Goal: Information Seeking & Learning: Compare options

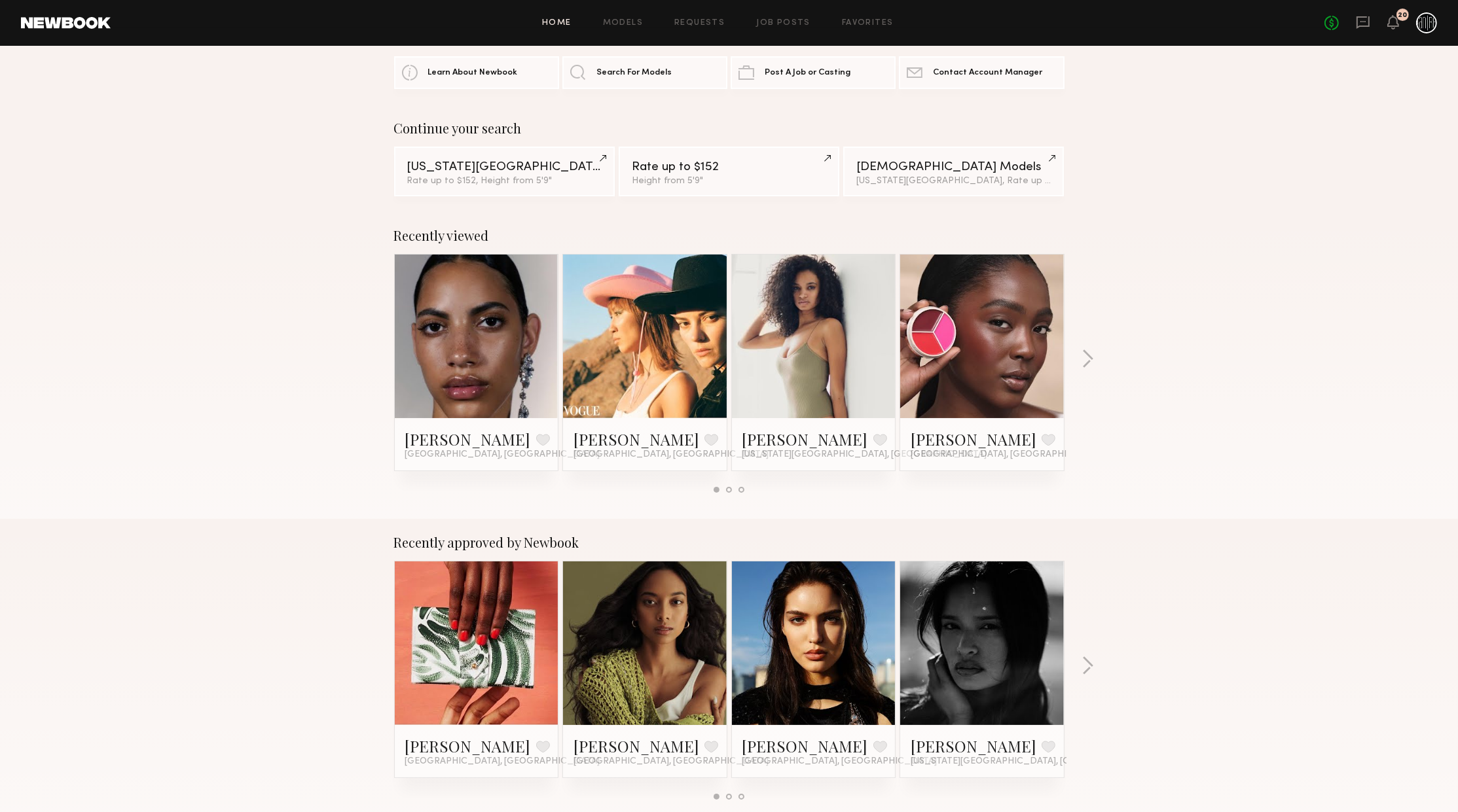
scroll to position [70, 0]
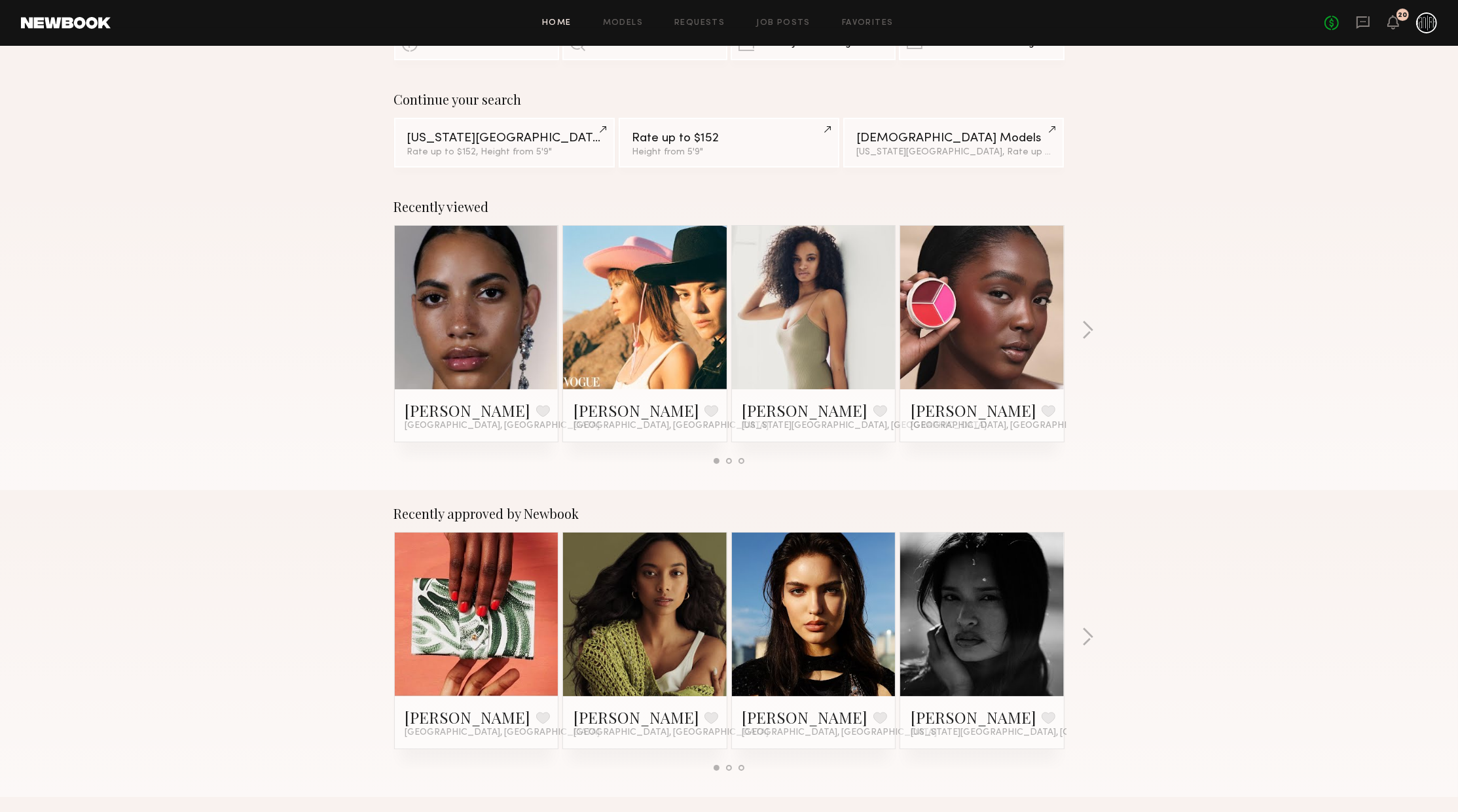
click at [509, 325] on link at bounding box center [476, 307] width 80 height 164
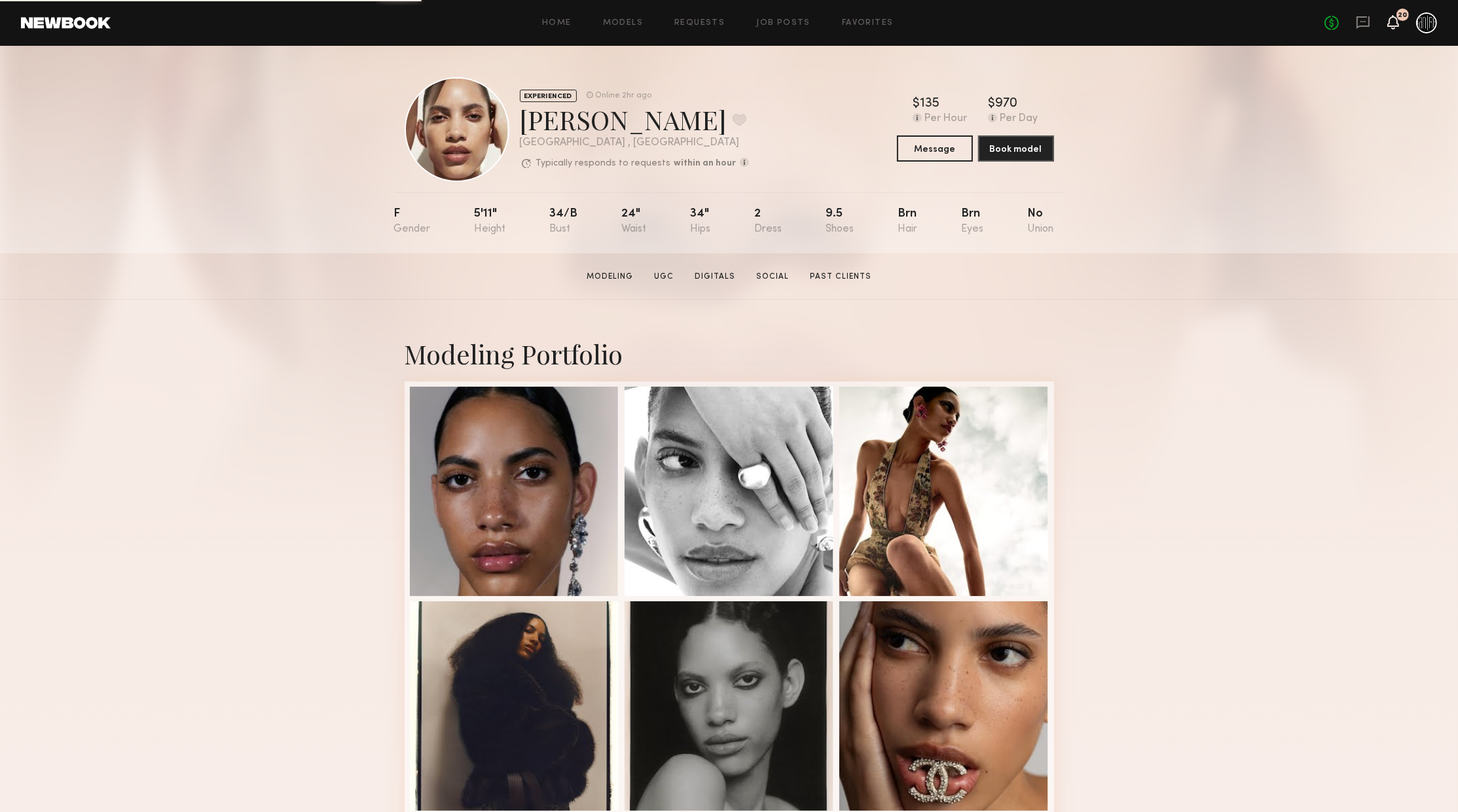
click at [1395, 19] on icon at bounding box center [1393, 22] width 10 height 9
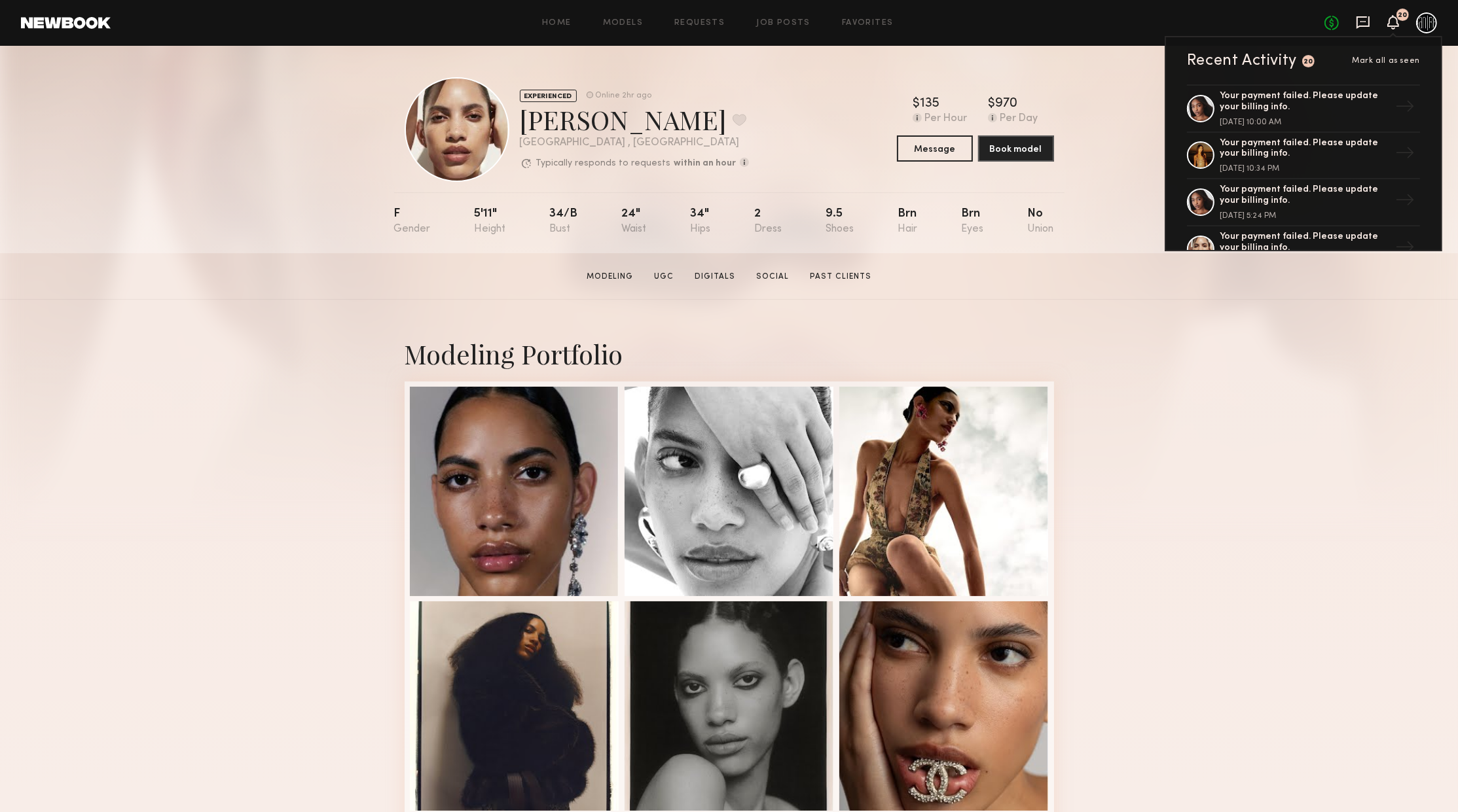
click at [1356, 23] on icon at bounding box center [1362, 23] width 13 height 13
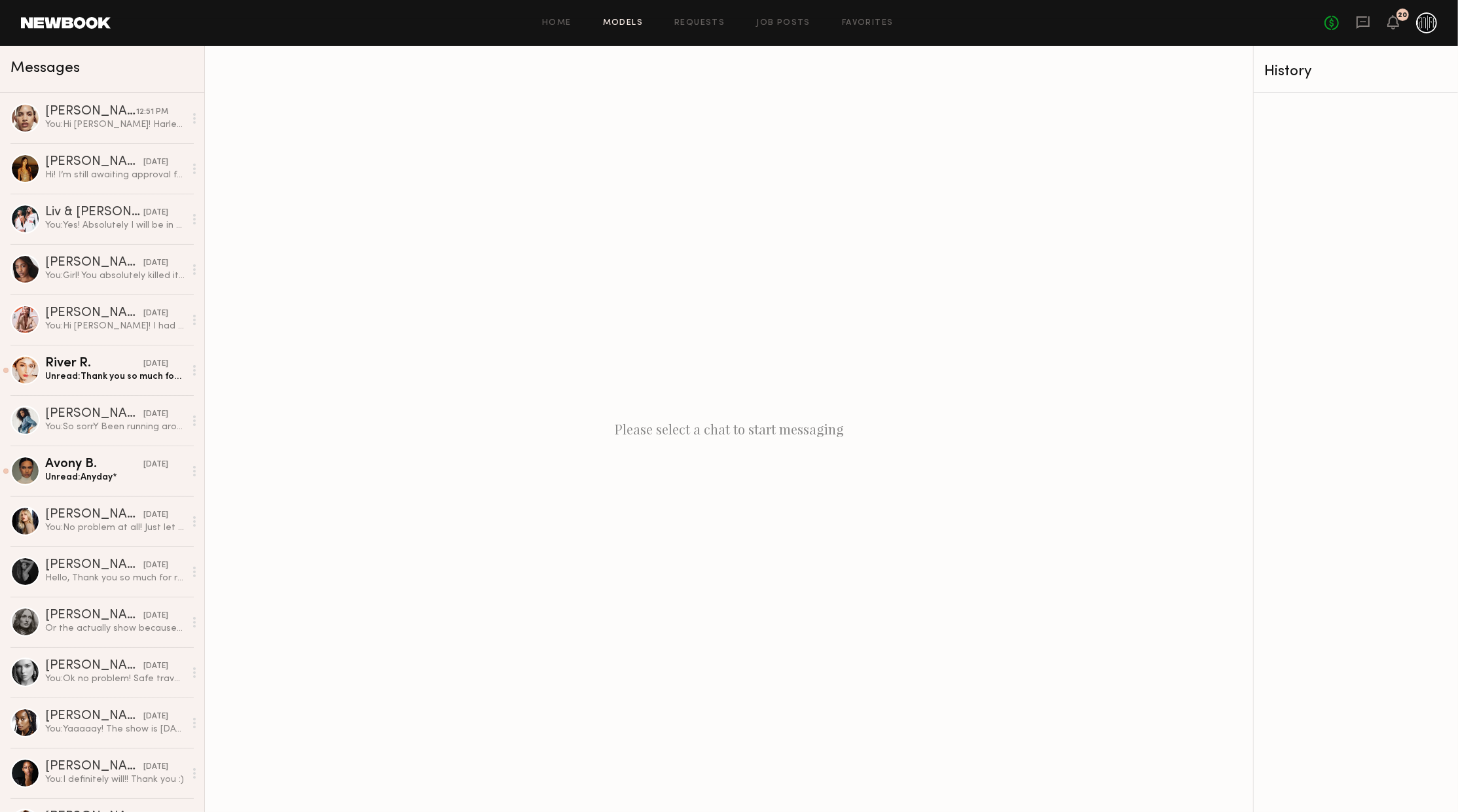
click at [634, 20] on link "Models" at bounding box center [623, 23] width 40 height 9
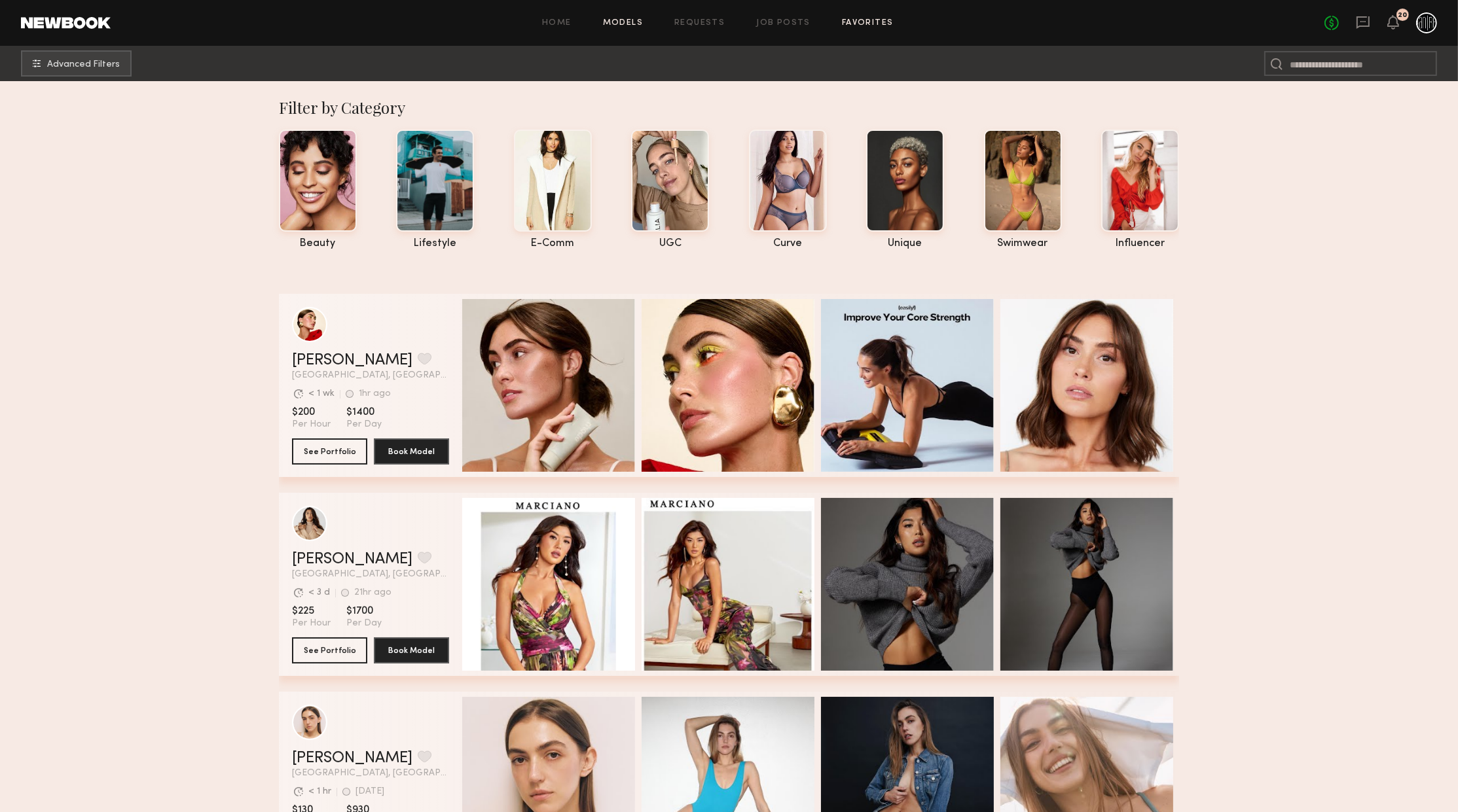
click at [877, 23] on link "Favorites" at bounding box center [868, 23] width 52 height 9
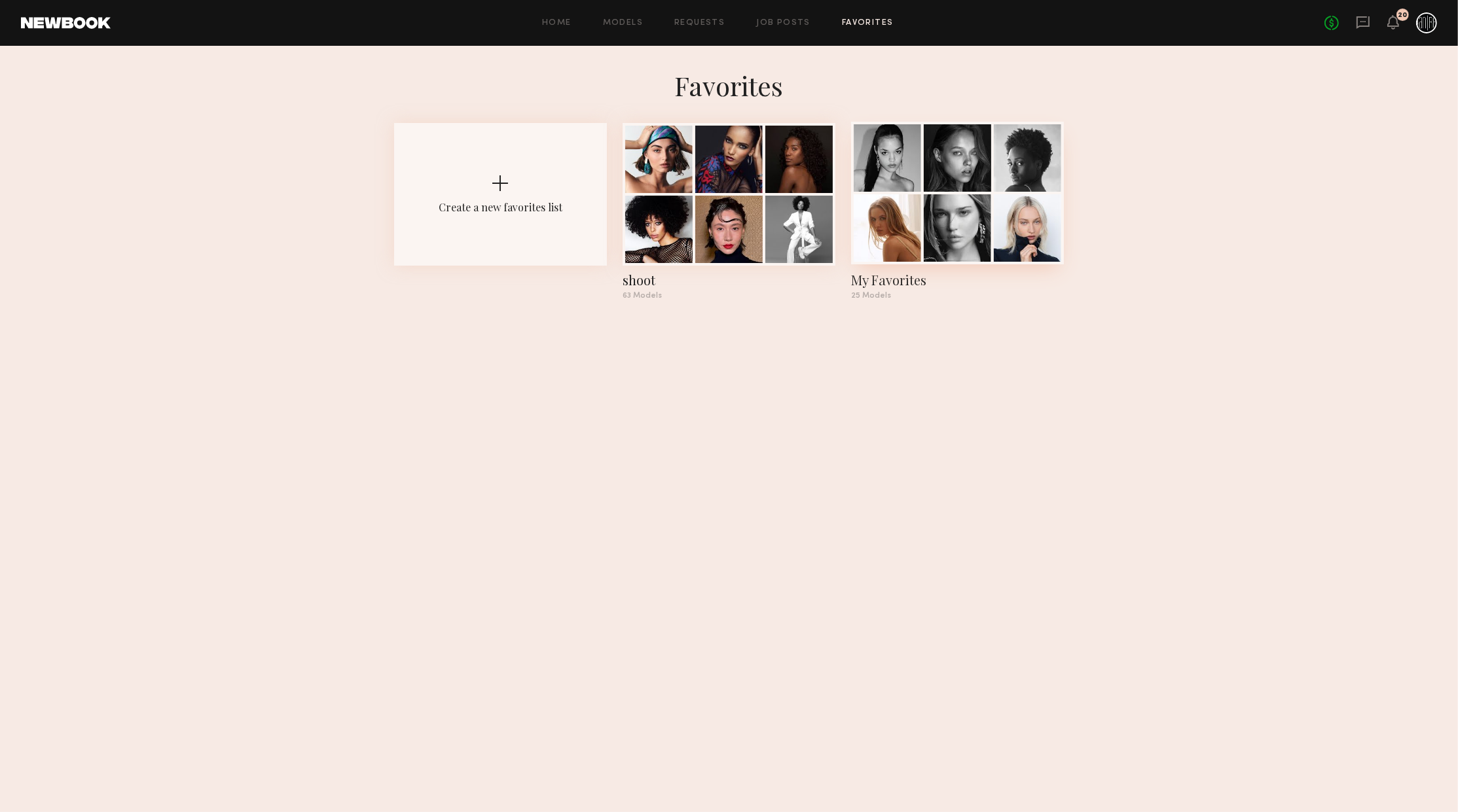
click at [934, 157] on div at bounding box center [957, 158] width 67 height 67
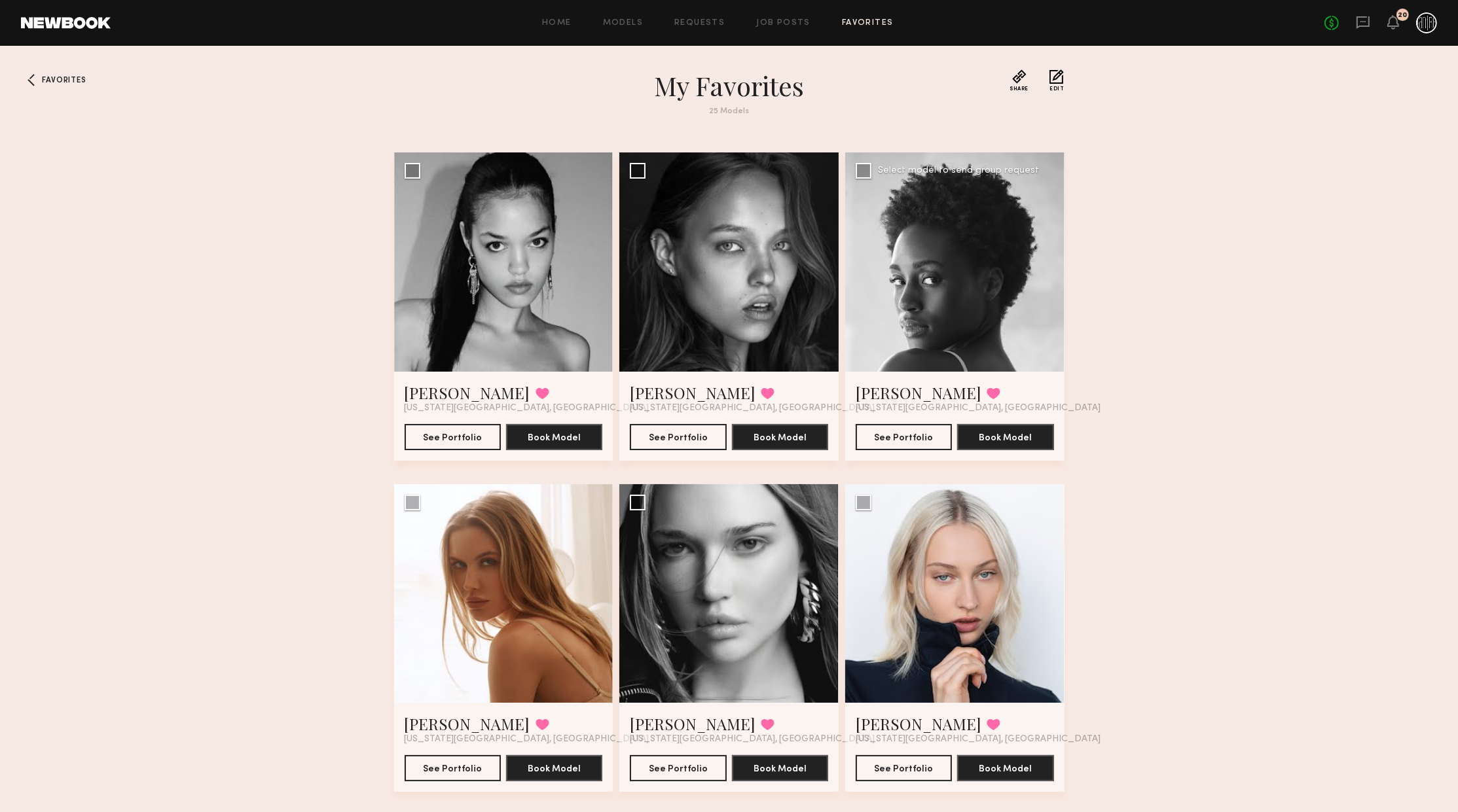
click at [1022, 264] on div at bounding box center [955, 262] width 219 height 219
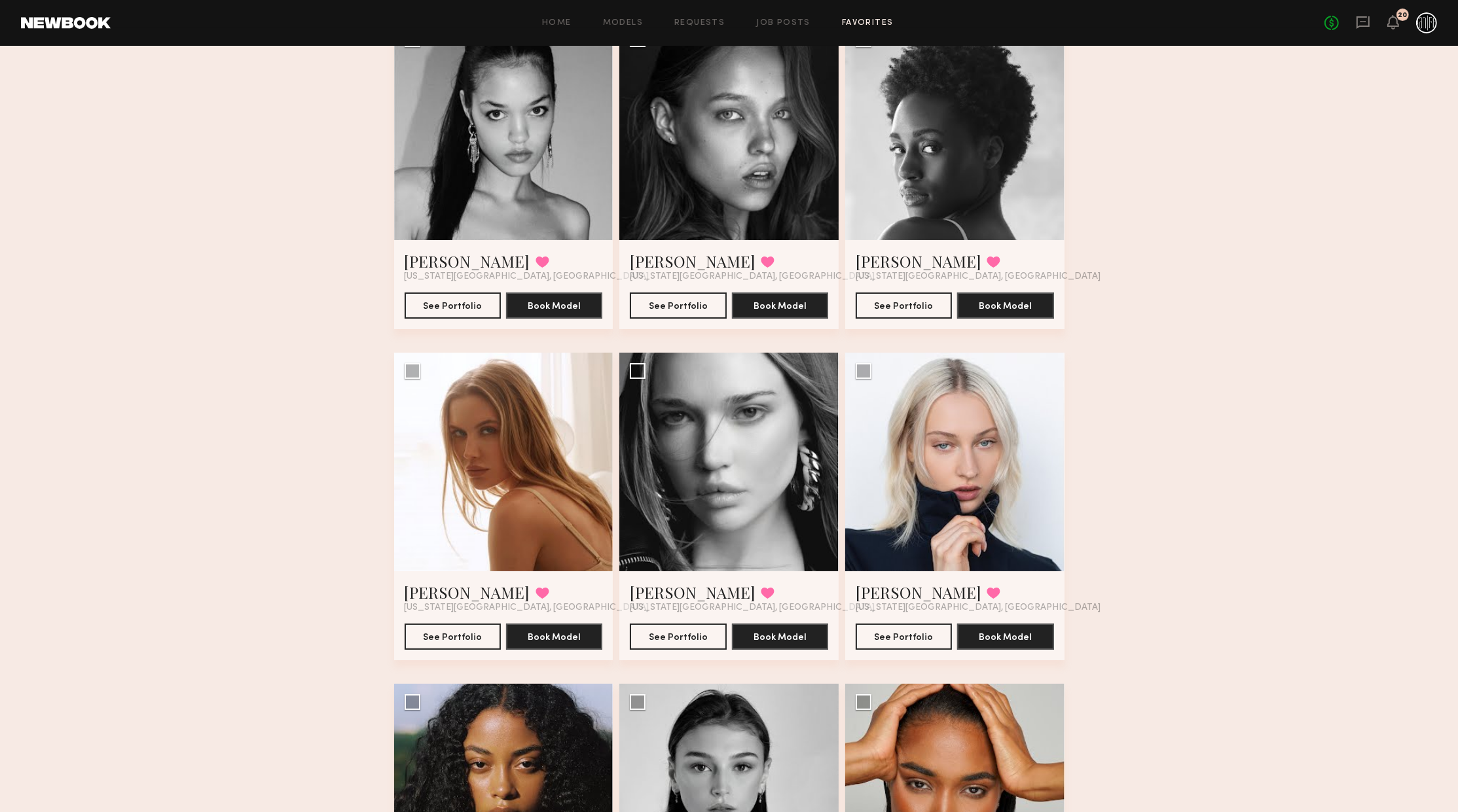
scroll to position [142, 0]
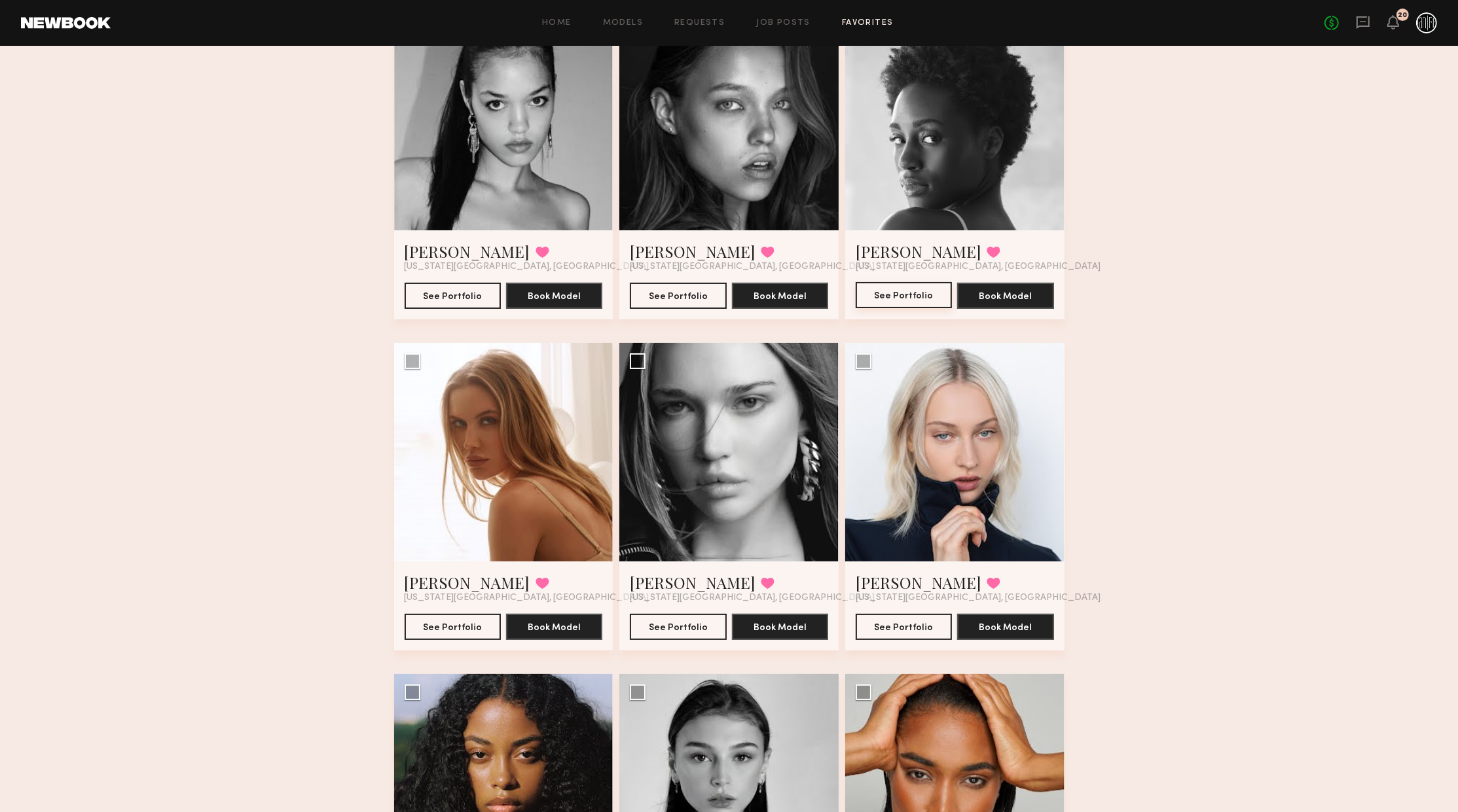
click at [930, 301] on button "See Portfolio" at bounding box center [903, 294] width 96 height 26
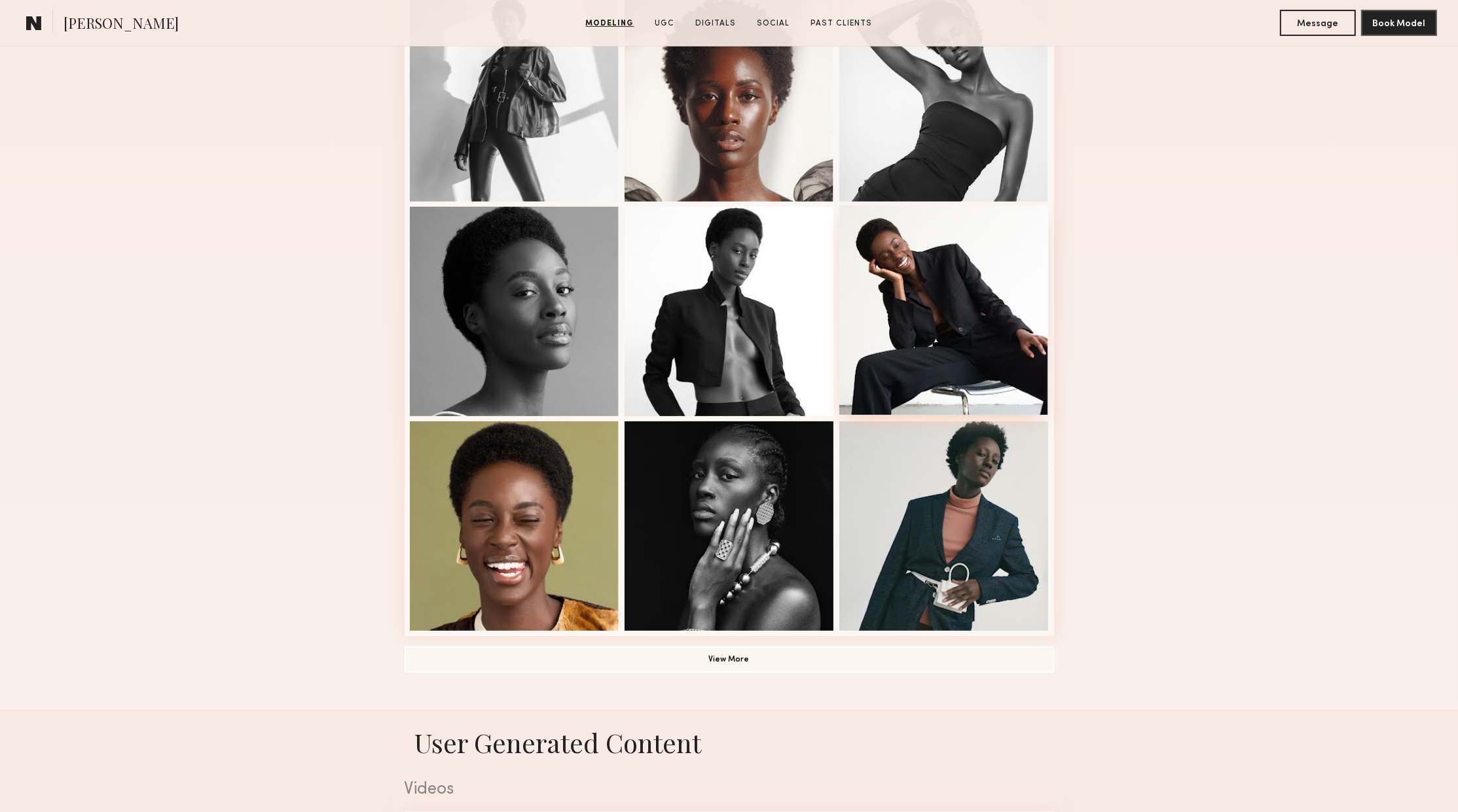
scroll to position [636, 0]
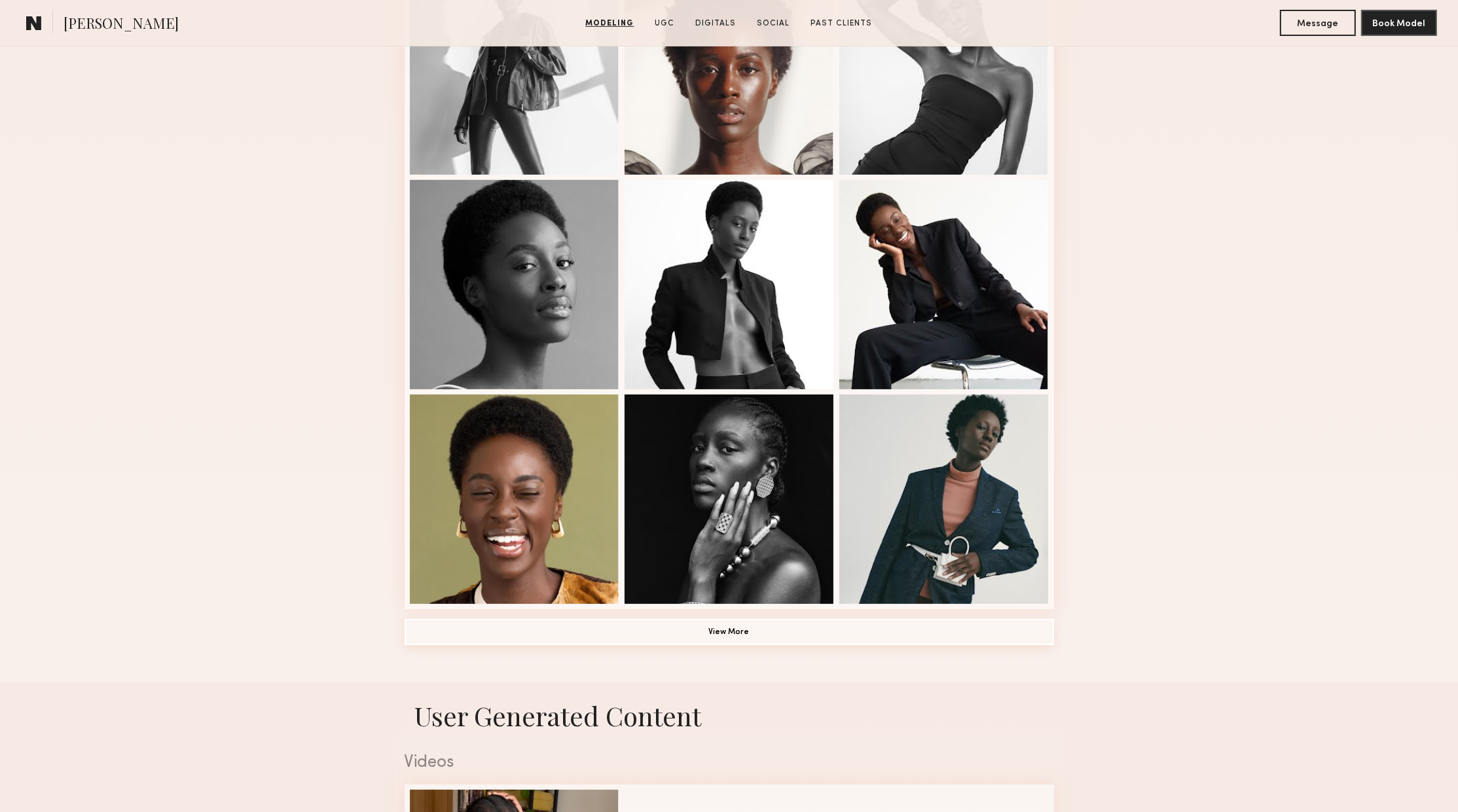
click at [794, 639] on button "View More" at bounding box center [729, 632] width 649 height 26
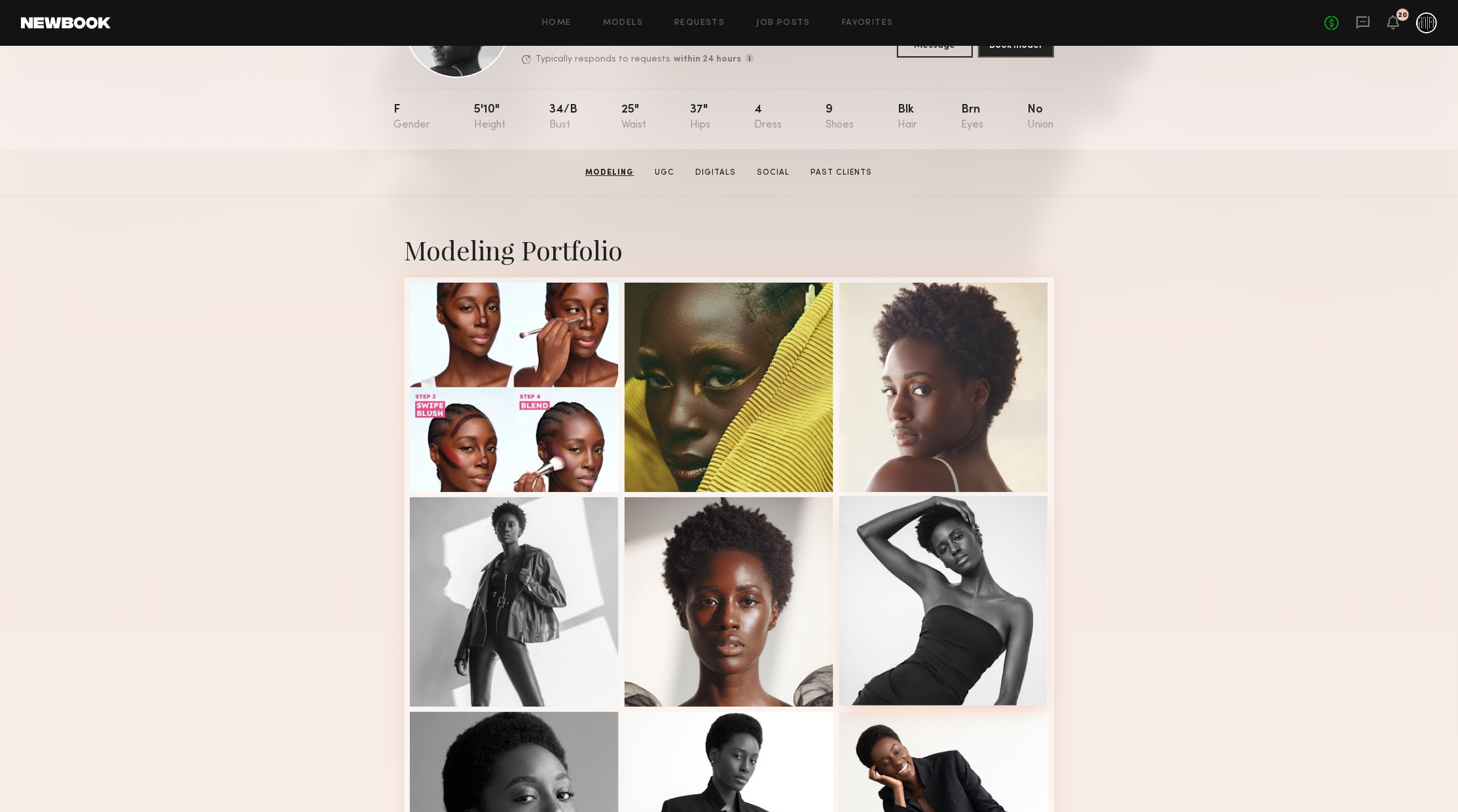
scroll to position [70, 0]
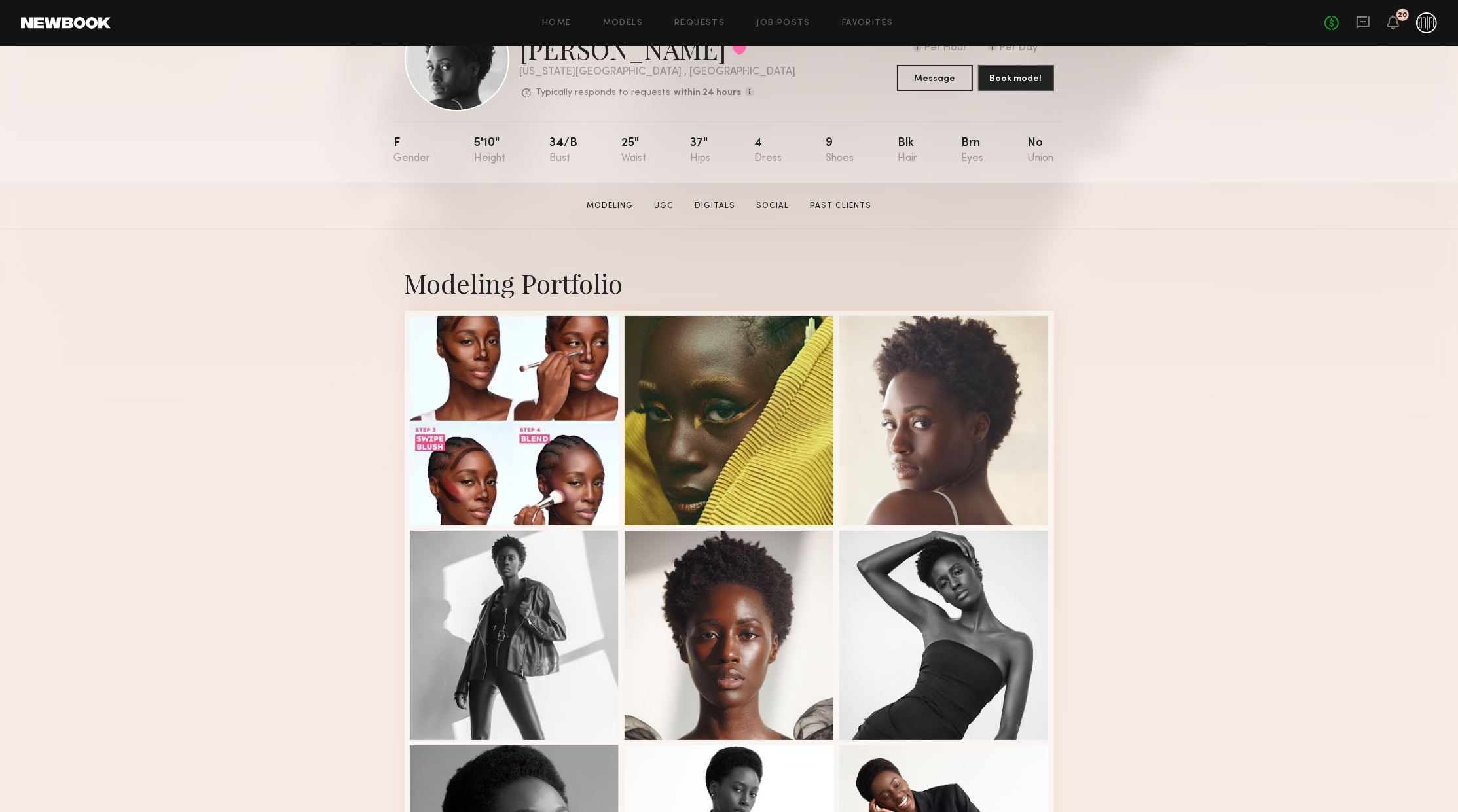
click at [110, 25] on header "Home Models Requests Job Posts Favorites Sign Out No fees up to $5,000 20" at bounding box center [729, 23] width 1458 height 45
click at [102, 25] on link at bounding box center [66, 23] width 89 height 12
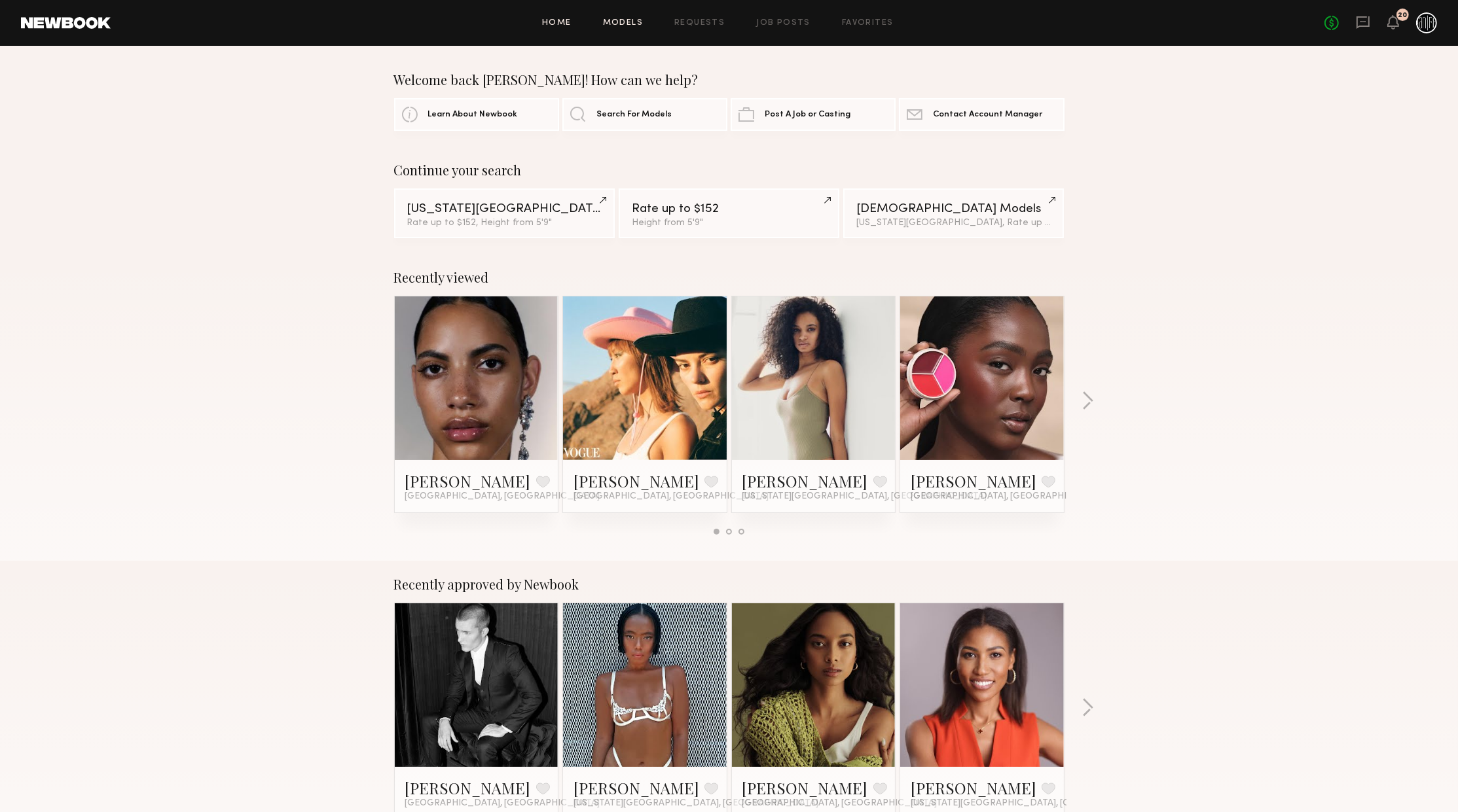
click at [609, 19] on link "Models" at bounding box center [623, 23] width 40 height 9
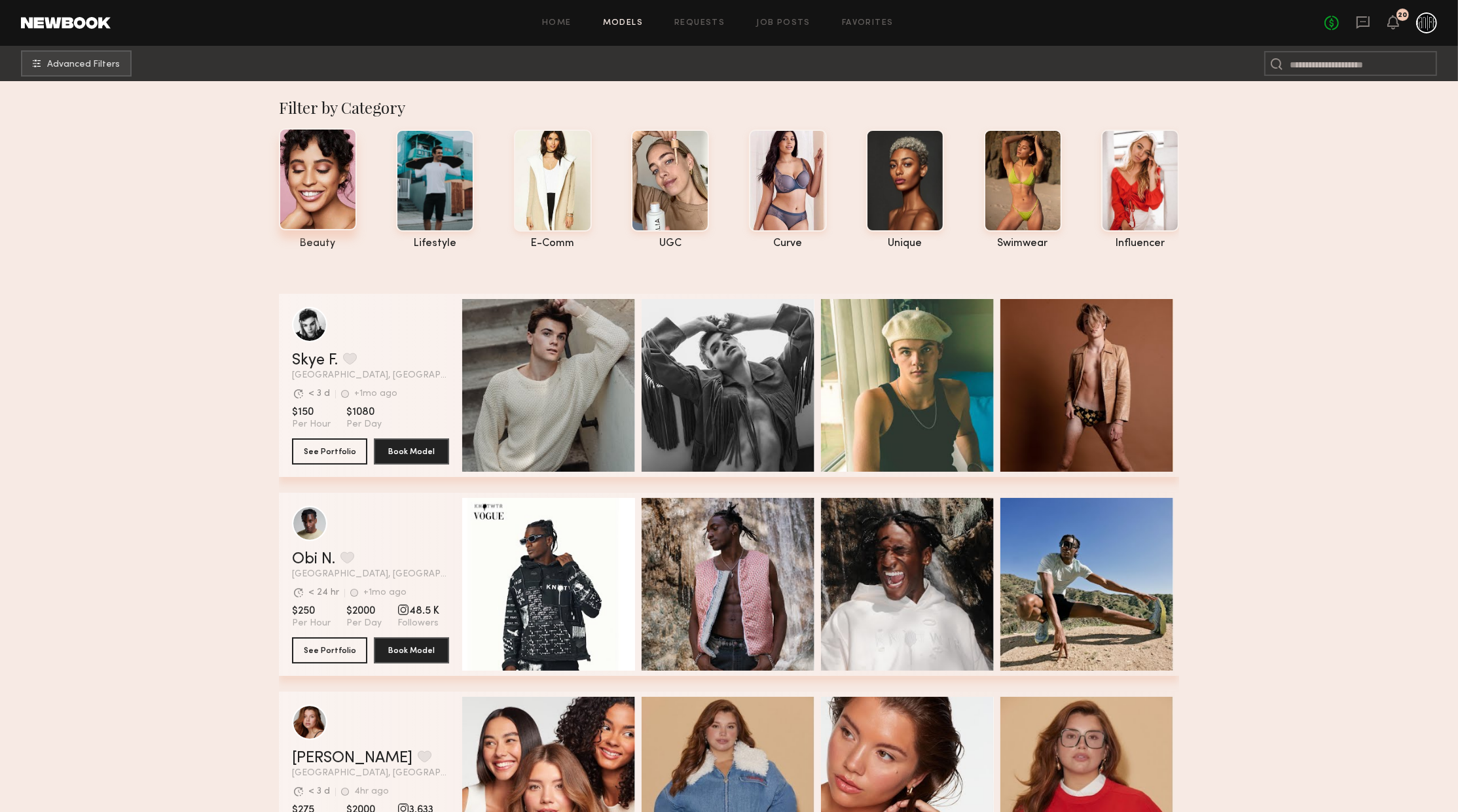
click at [341, 192] on div at bounding box center [317, 179] width 78 height 102
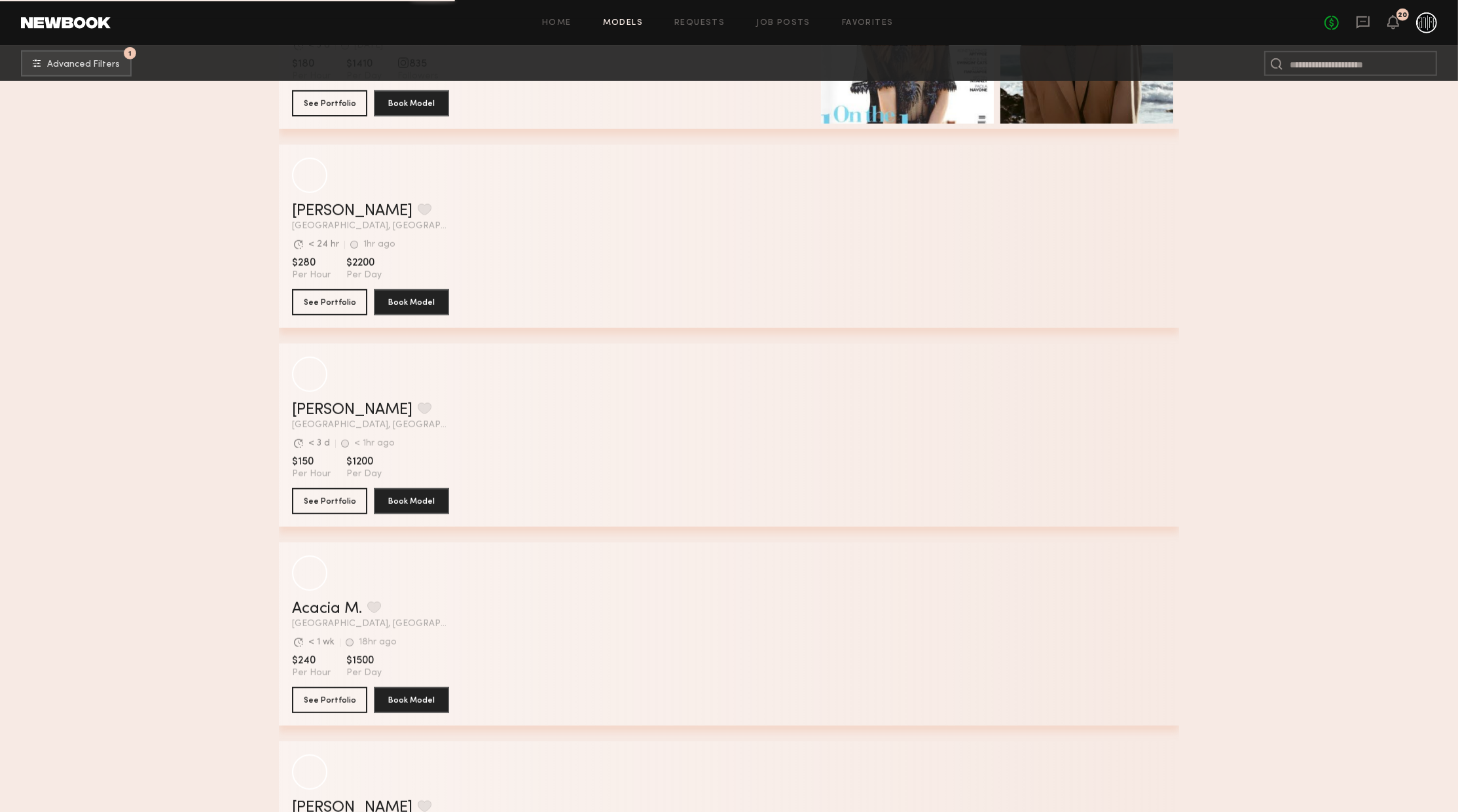
scroll to position [1072, 0]
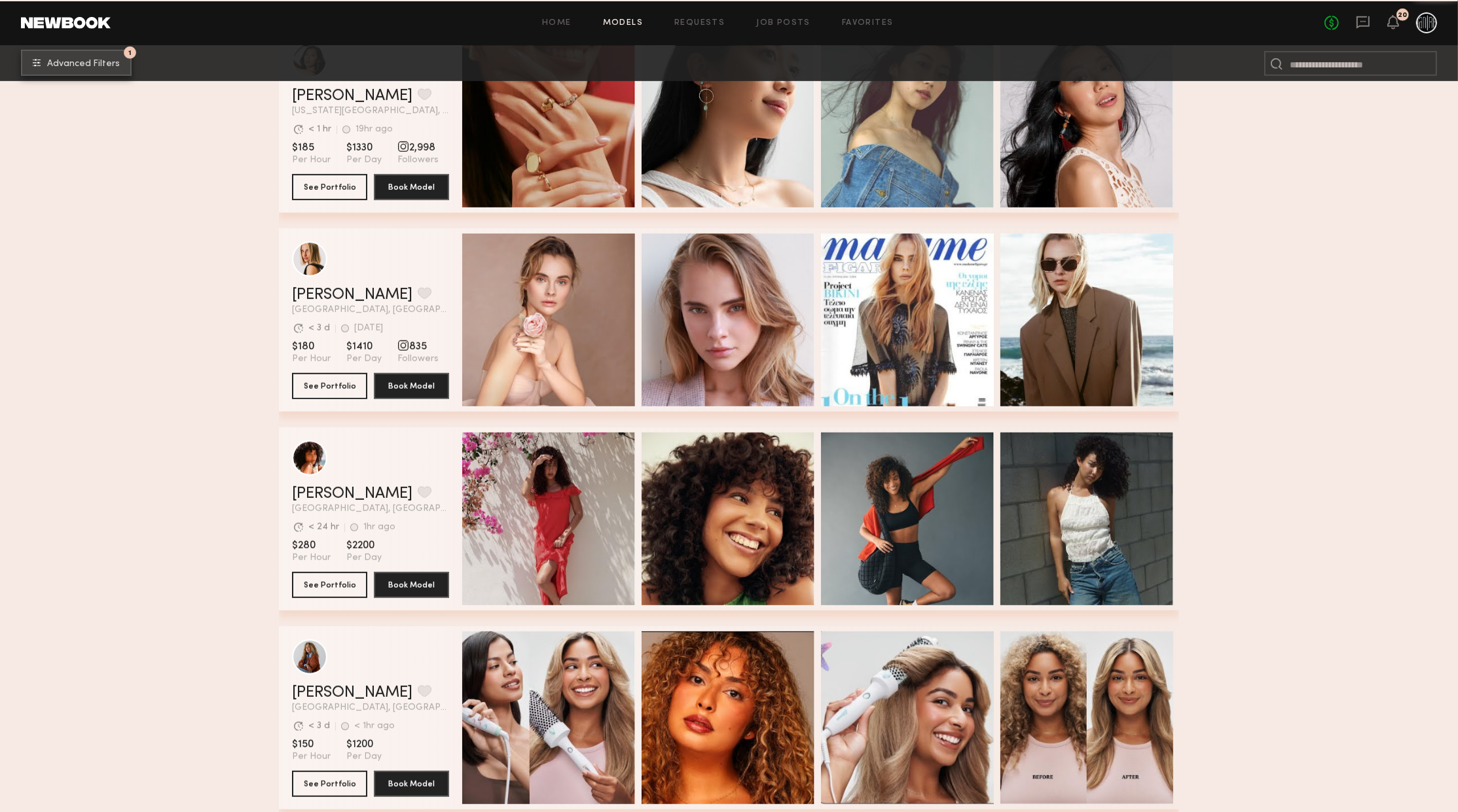
click at [111, 74] on button "1 Advanced Filters" at bounding box center [76, 63] width 110 height 26
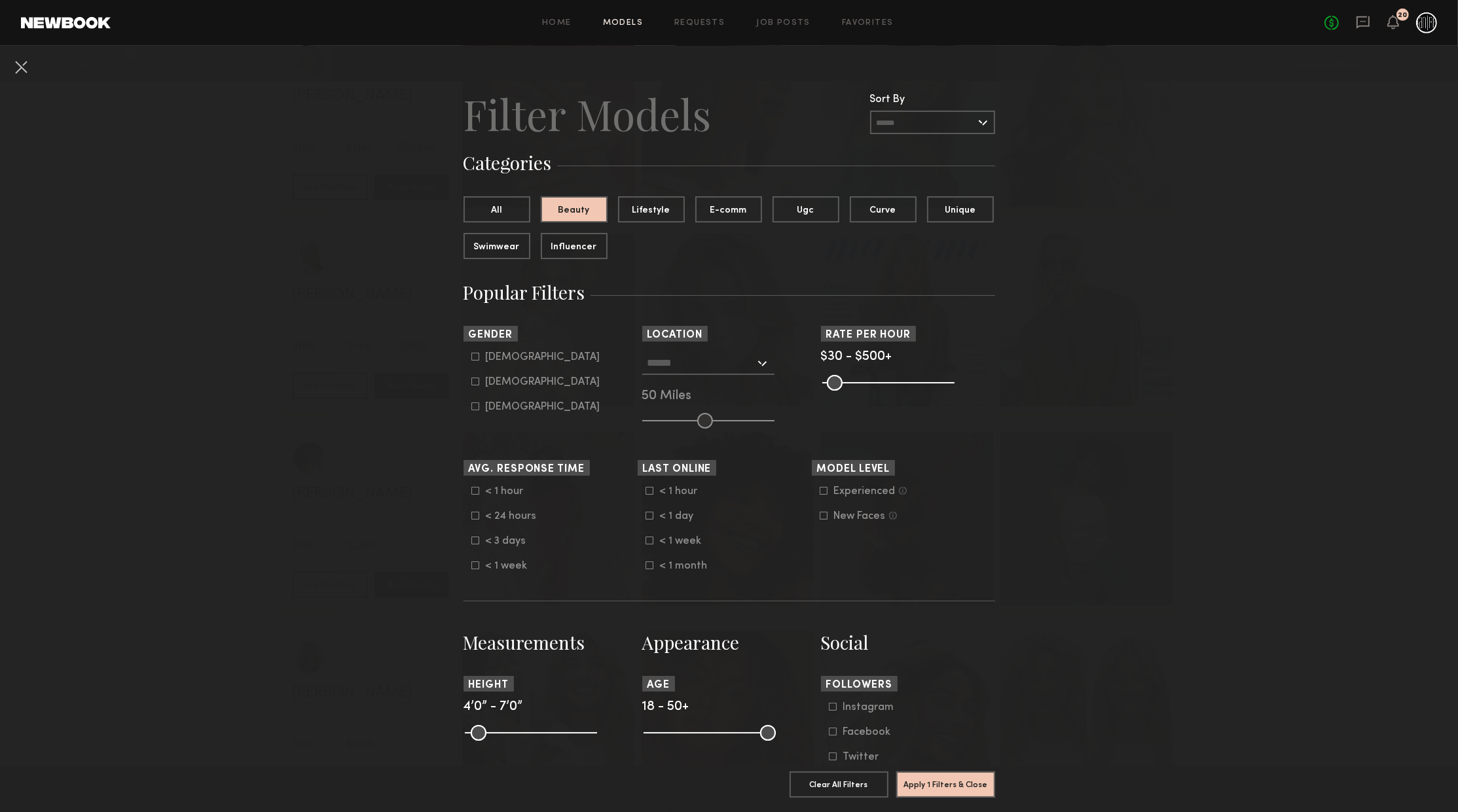
scroll to position [70, 0]
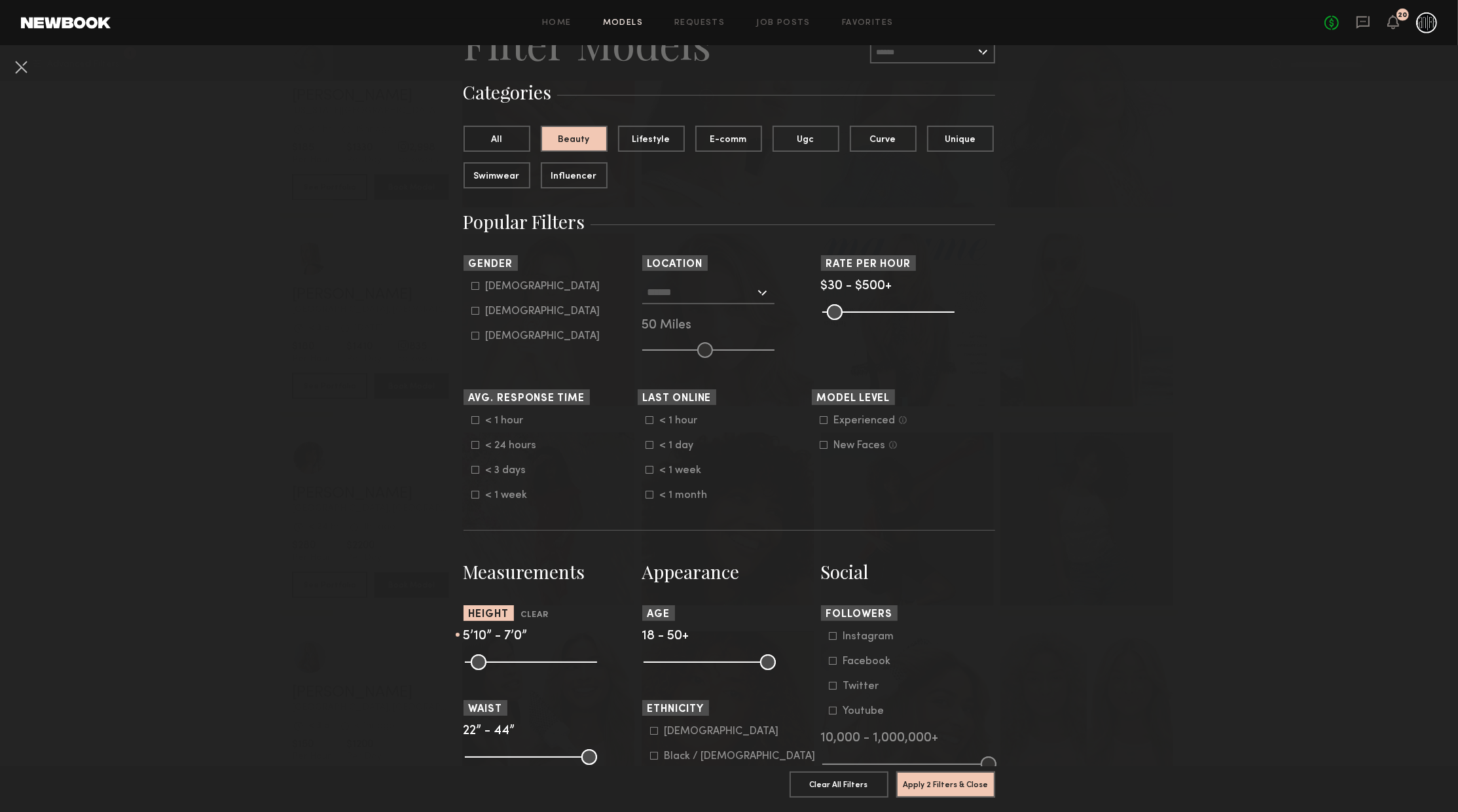
drag, startPoint x: 472, startPoint y: 657, endPoint x: 543, endPoint y: 663, distance: 71.3
type input "**"
click at [543, 663] on input "range" at bounding box center [530, 662] width 132 height 16
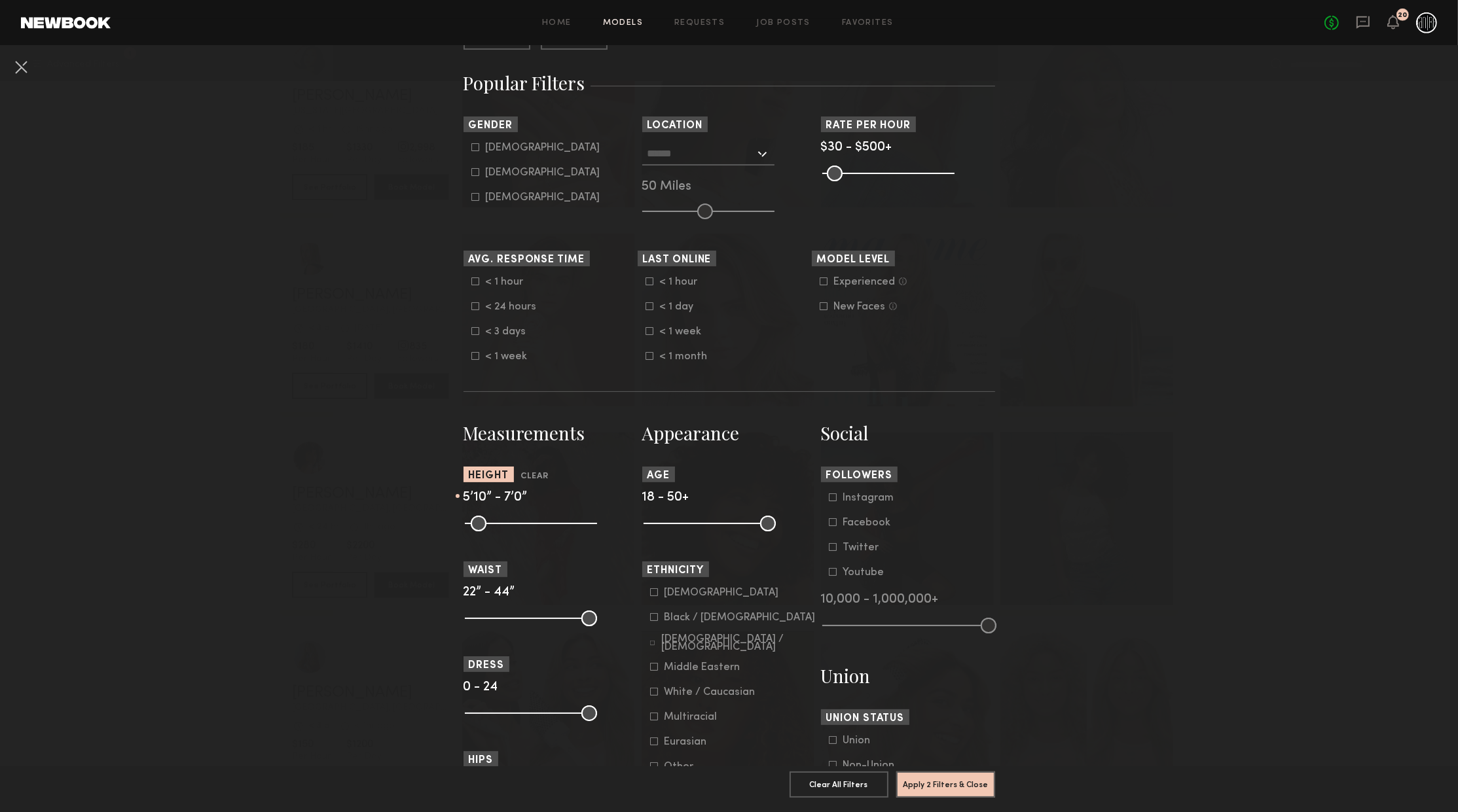
scroll to position [142, 0]
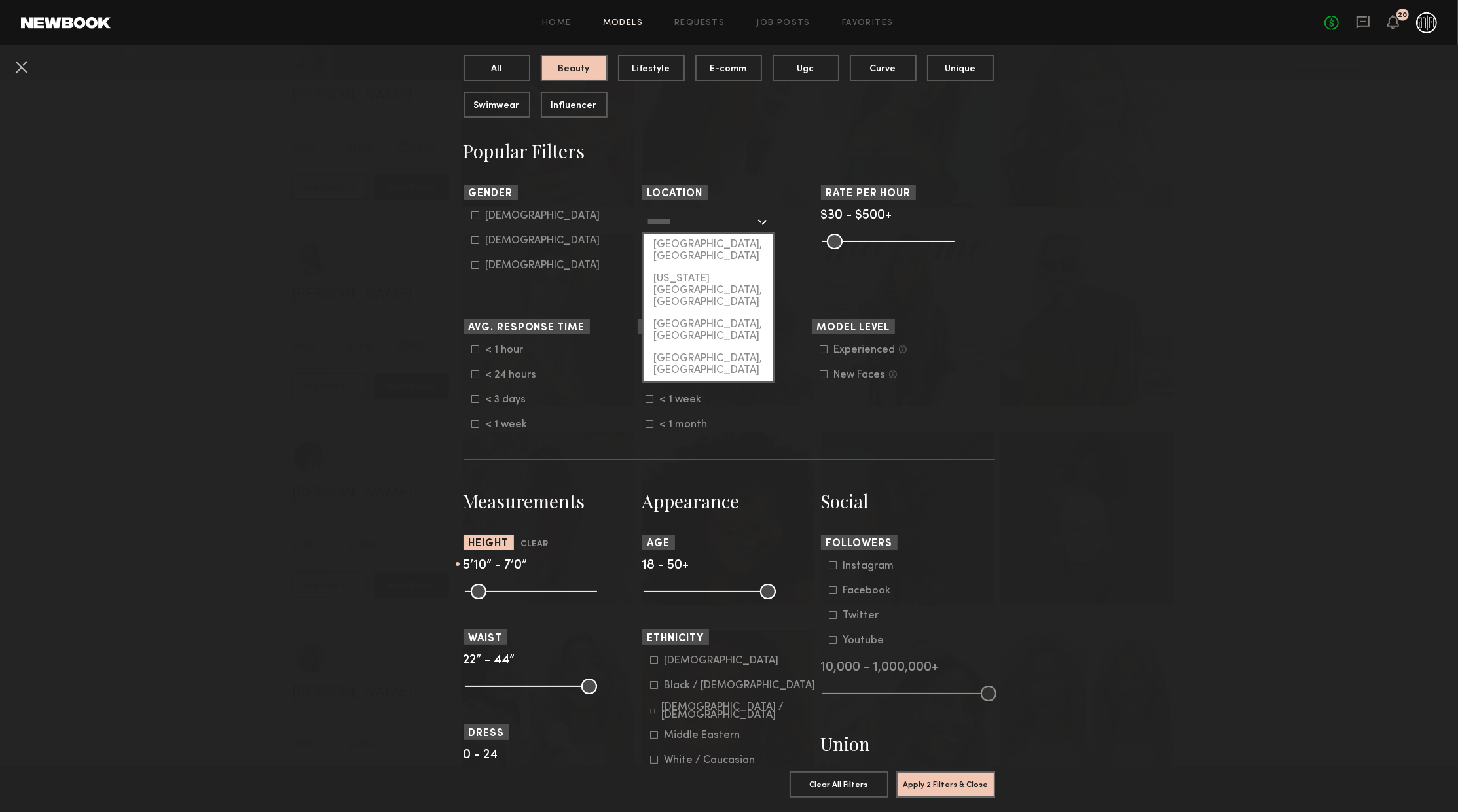
click at [728, 229] on input "text" at bounding box center [700, 221] width 107 height 22
click at [715, 268] on div "[US_STATE][GEOGRAPHIC_DATA], [GEOGRAPHIC_DATA]" at bounding box center [707, 291] width 129 height 45
type input "**********"
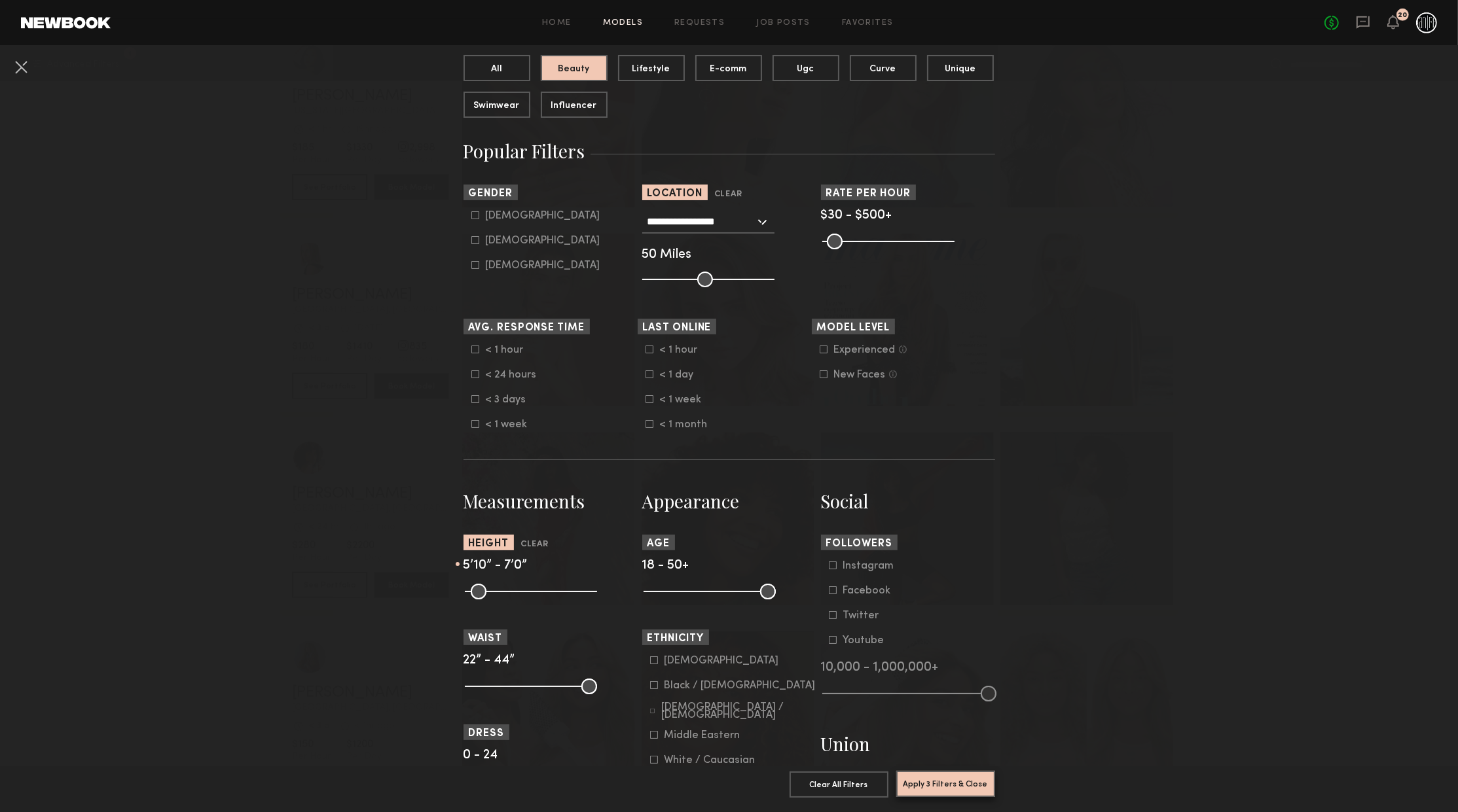
click at [969, 790] on button "Apply 3 Filters & Close" at bounding box center [946, 783] width 99 height 26
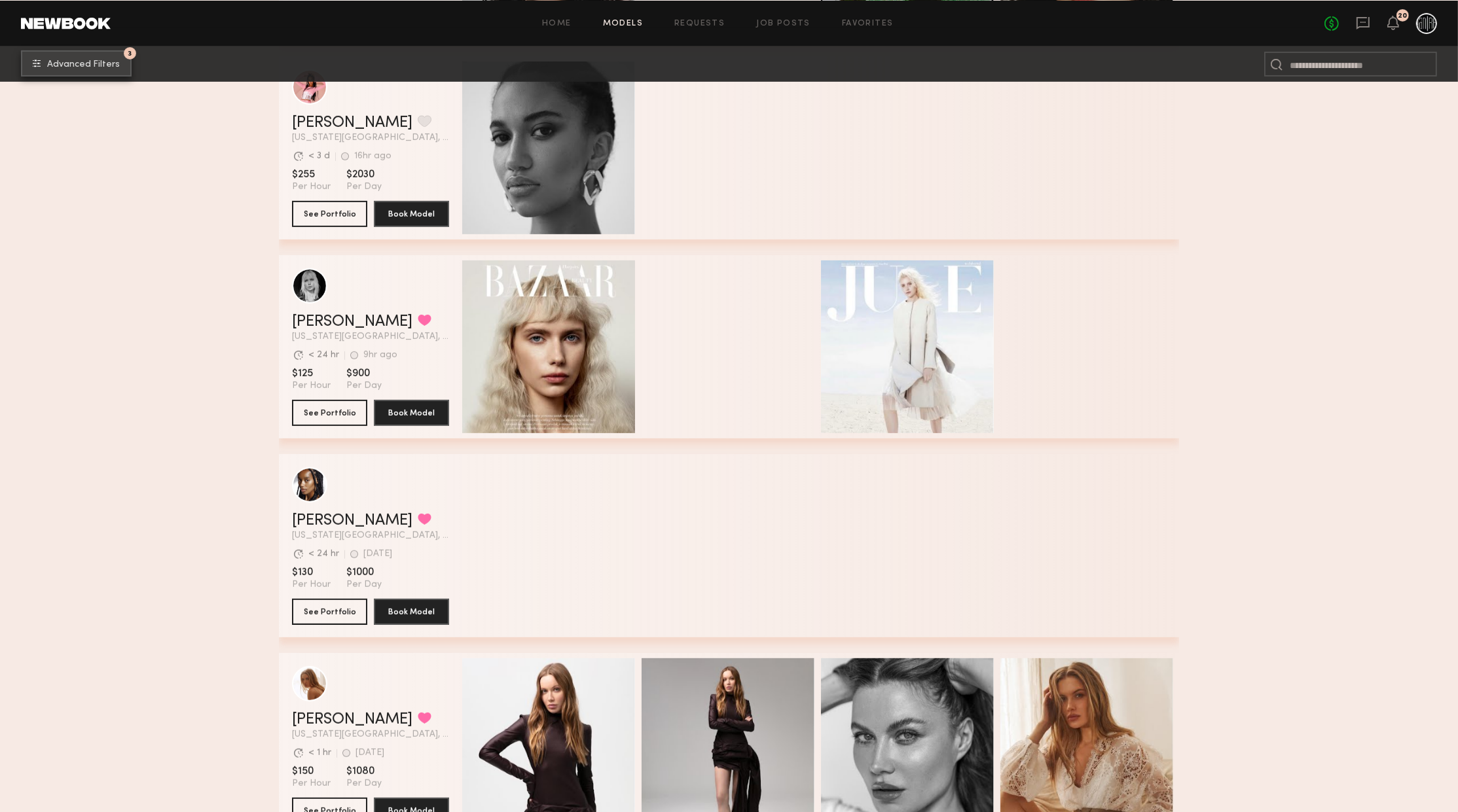
scroll to position [848, 0]
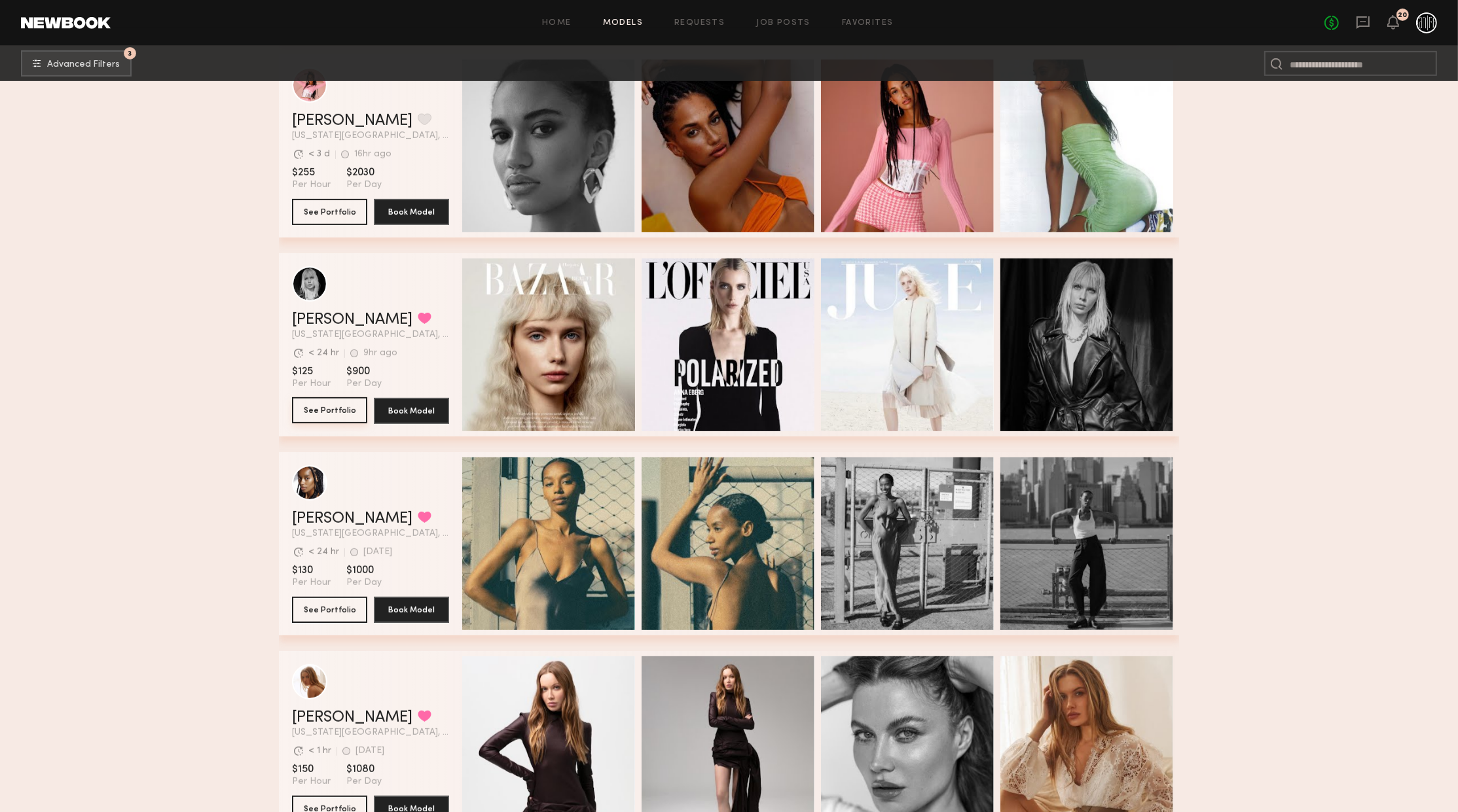
click at [362, 413] on button "See Portfolio" at bounding box center [330, 410] width 75 height 26
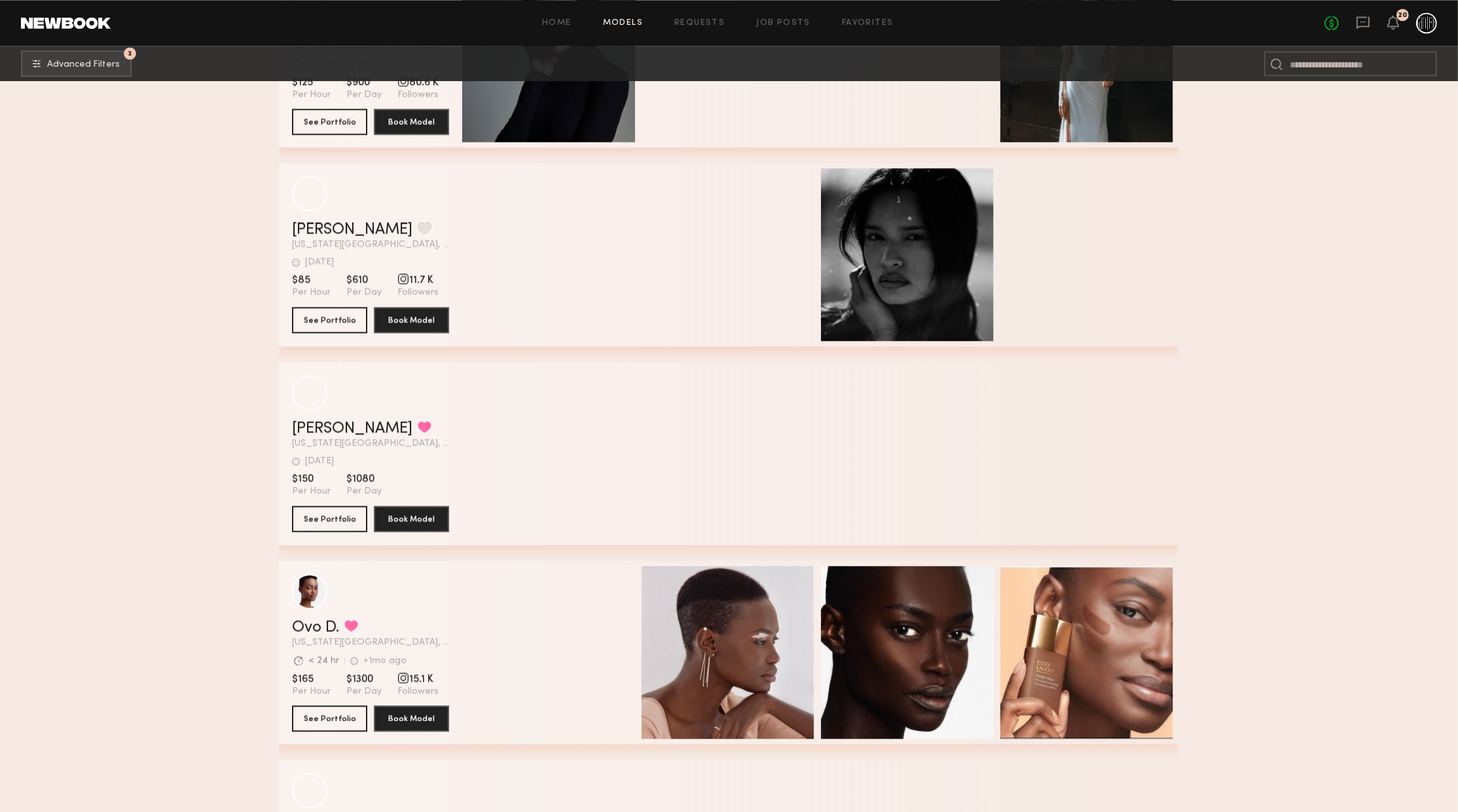
scroll to position [4802, 0]
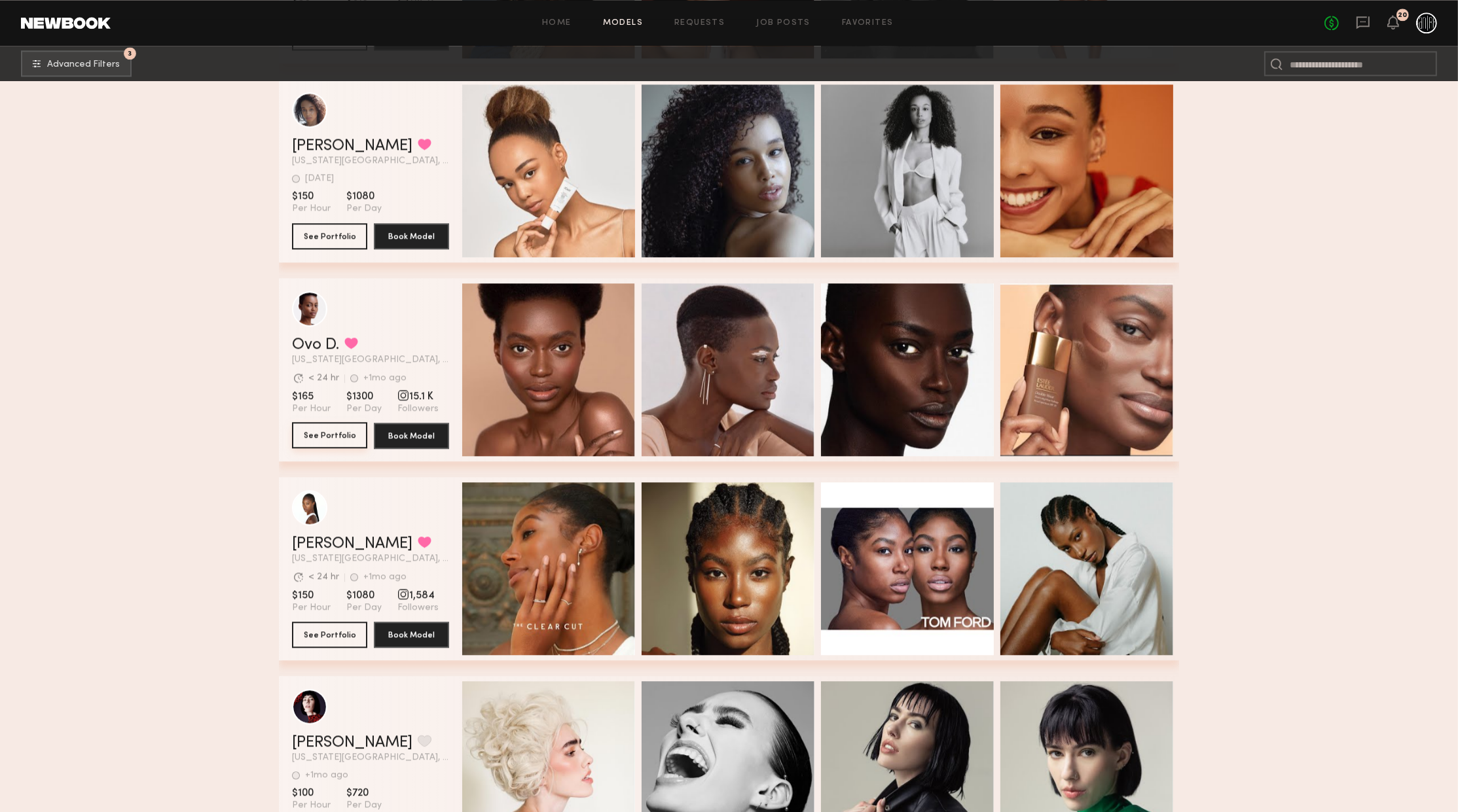
click at [334, 445] on button "See Portfolio" at bounding box center [330, 435] width 75 height 26
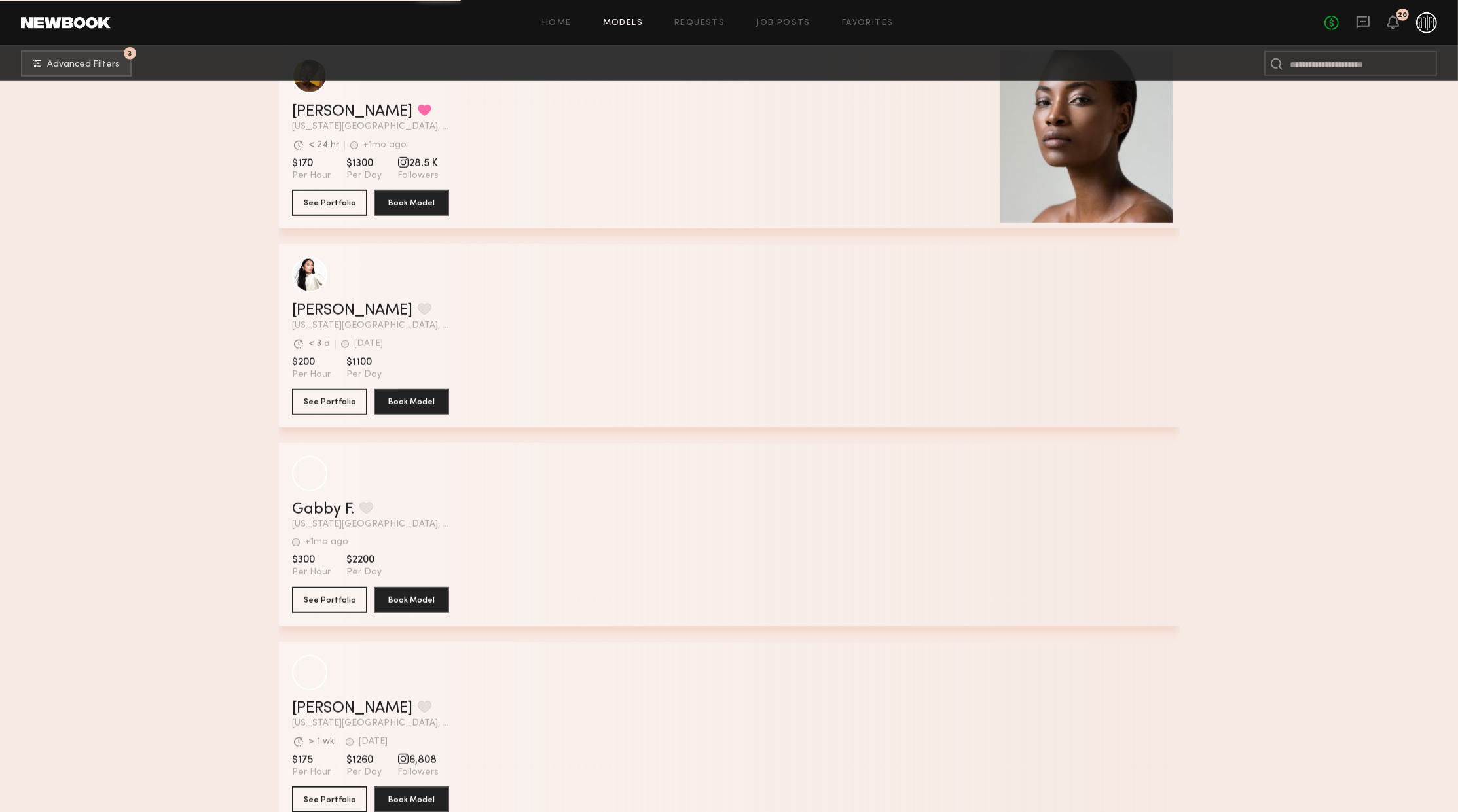
scroll to position [8673, 0]
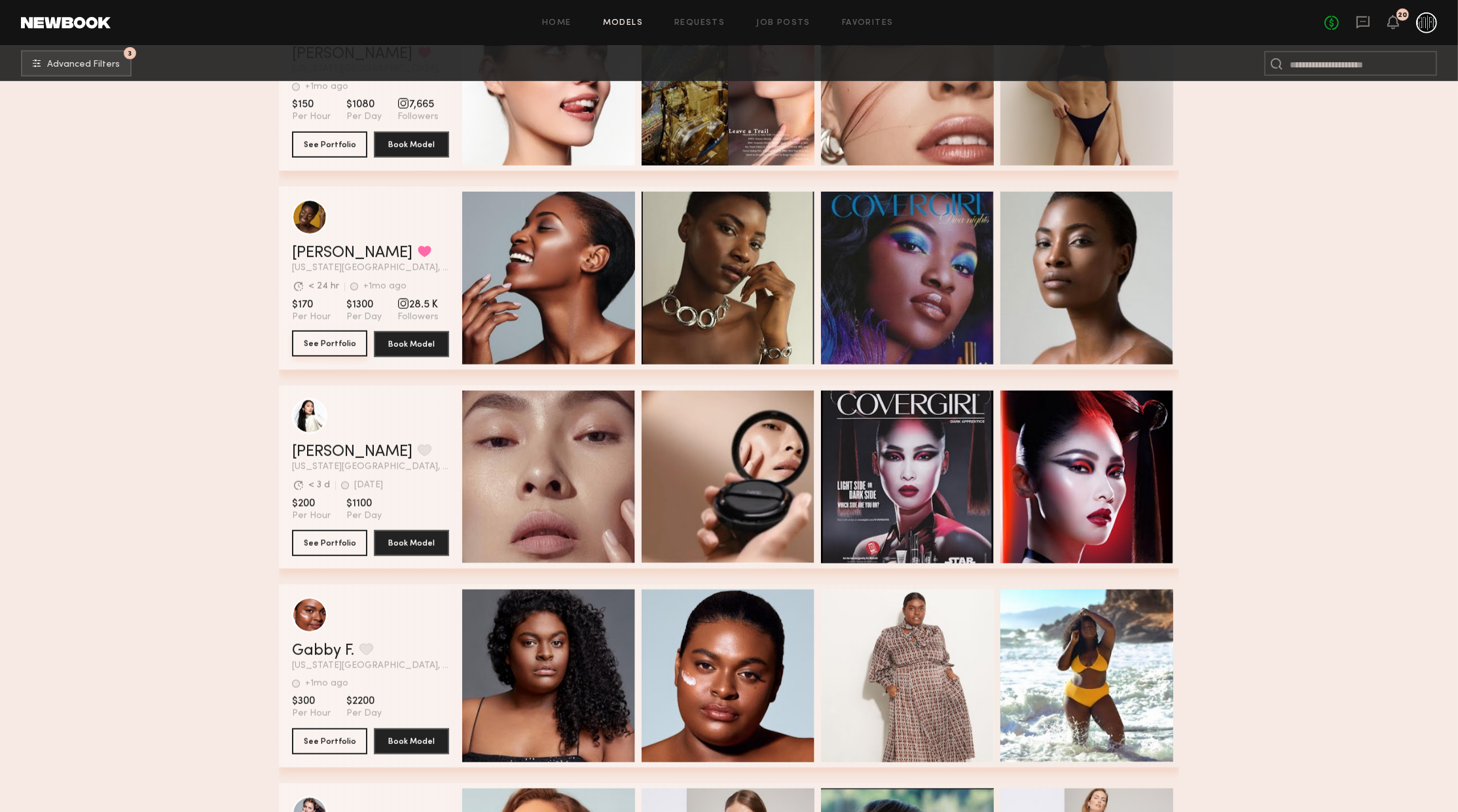
click at [351, 350] on button "See Portfolio" at bounding box center [330, 343] width 75 height 26
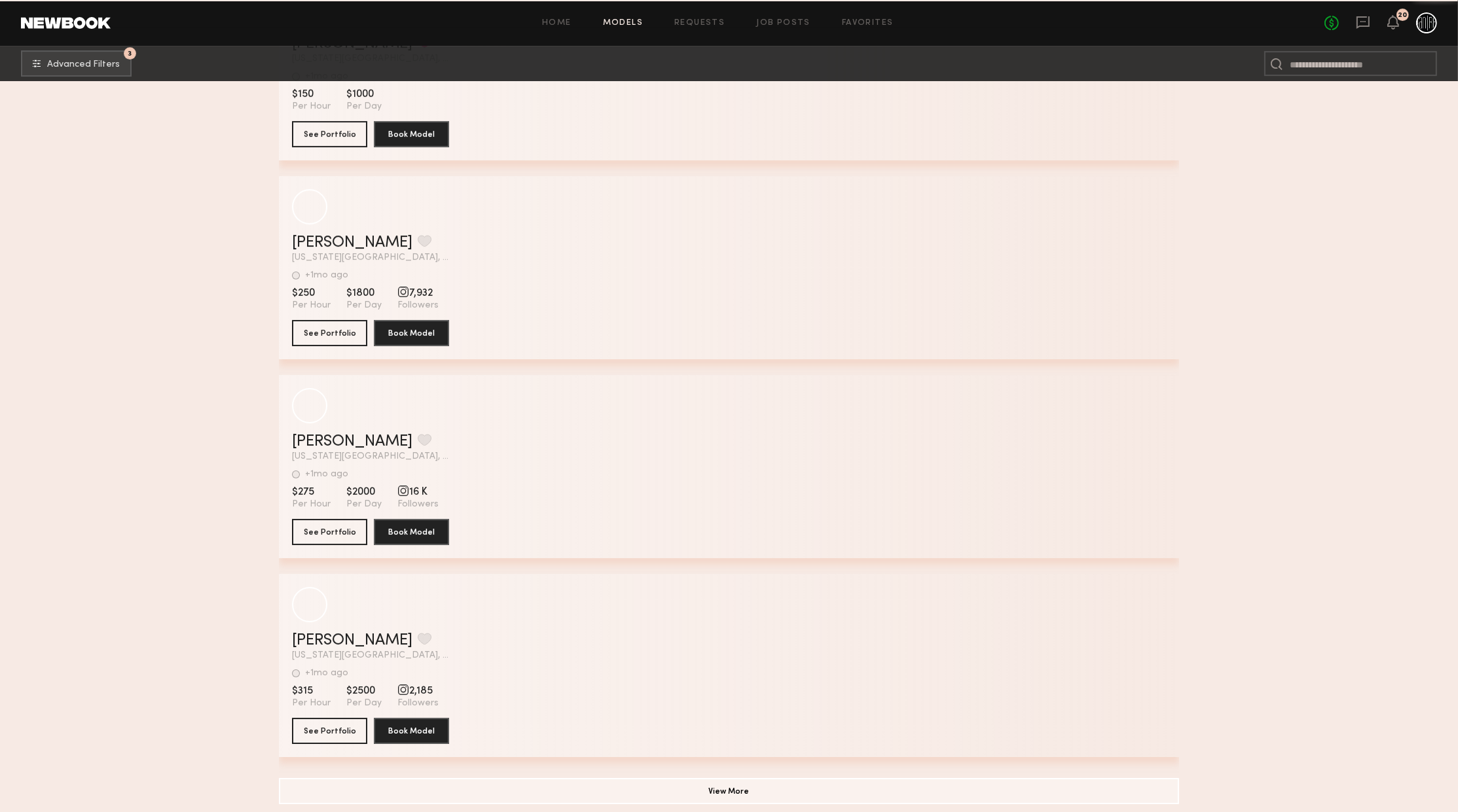
scroll to position [13867, 0]
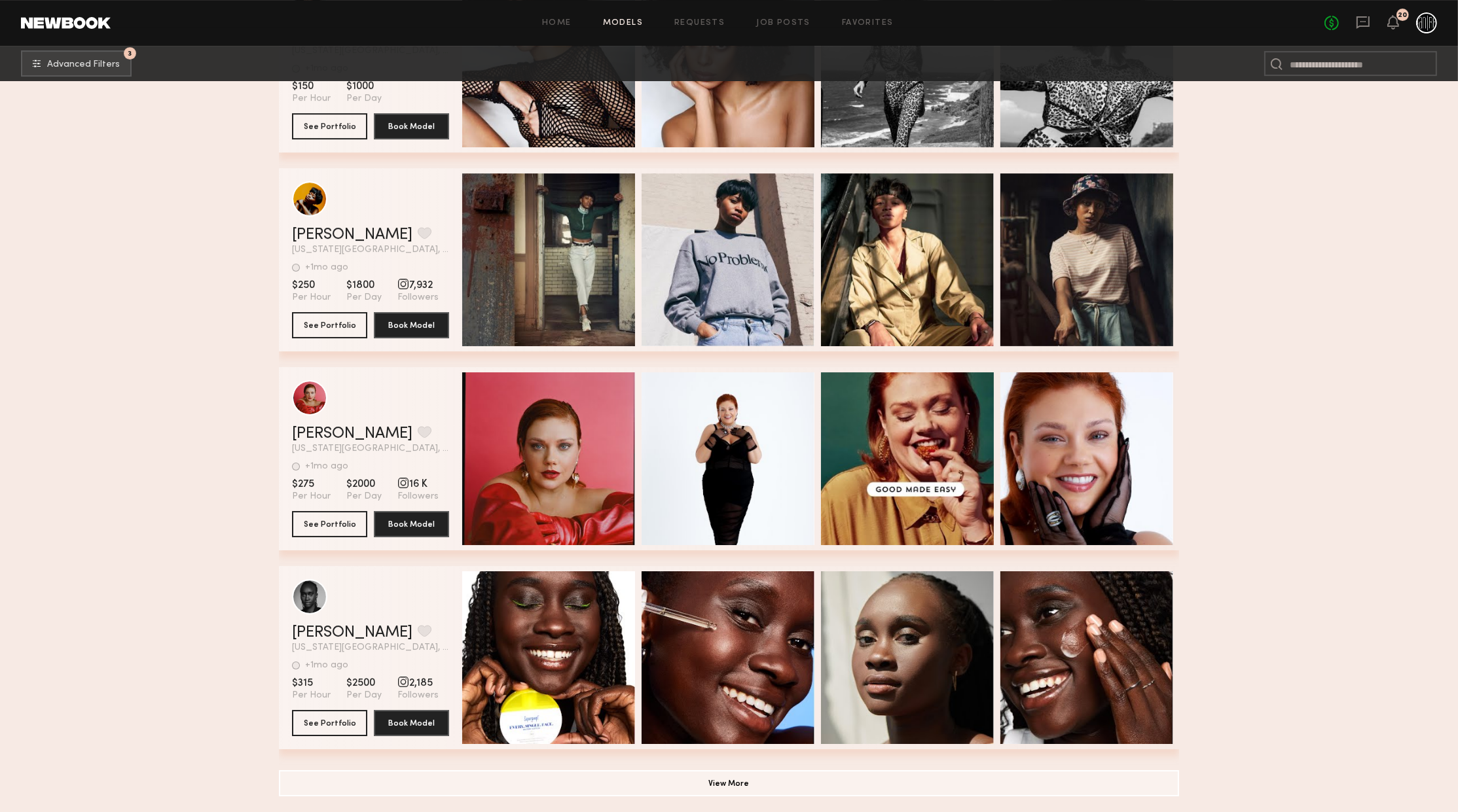
click at [852, 778] on button "View More" at bounding box center [729, 782] width 900 height 26
click at [827, 784] on button "View More" at bounding box center [729, 782] width 900 height 26
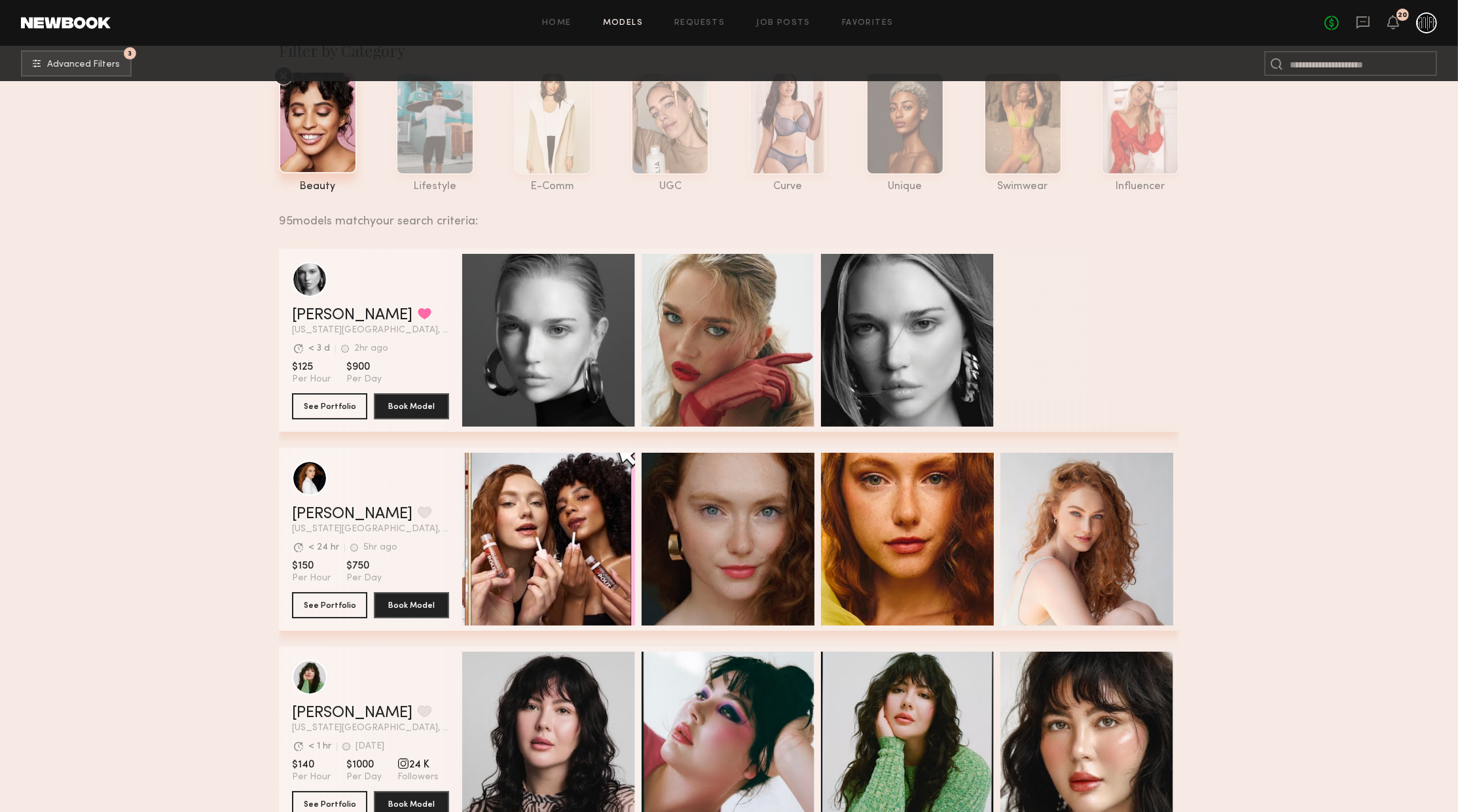
scroll to position [0, 0]
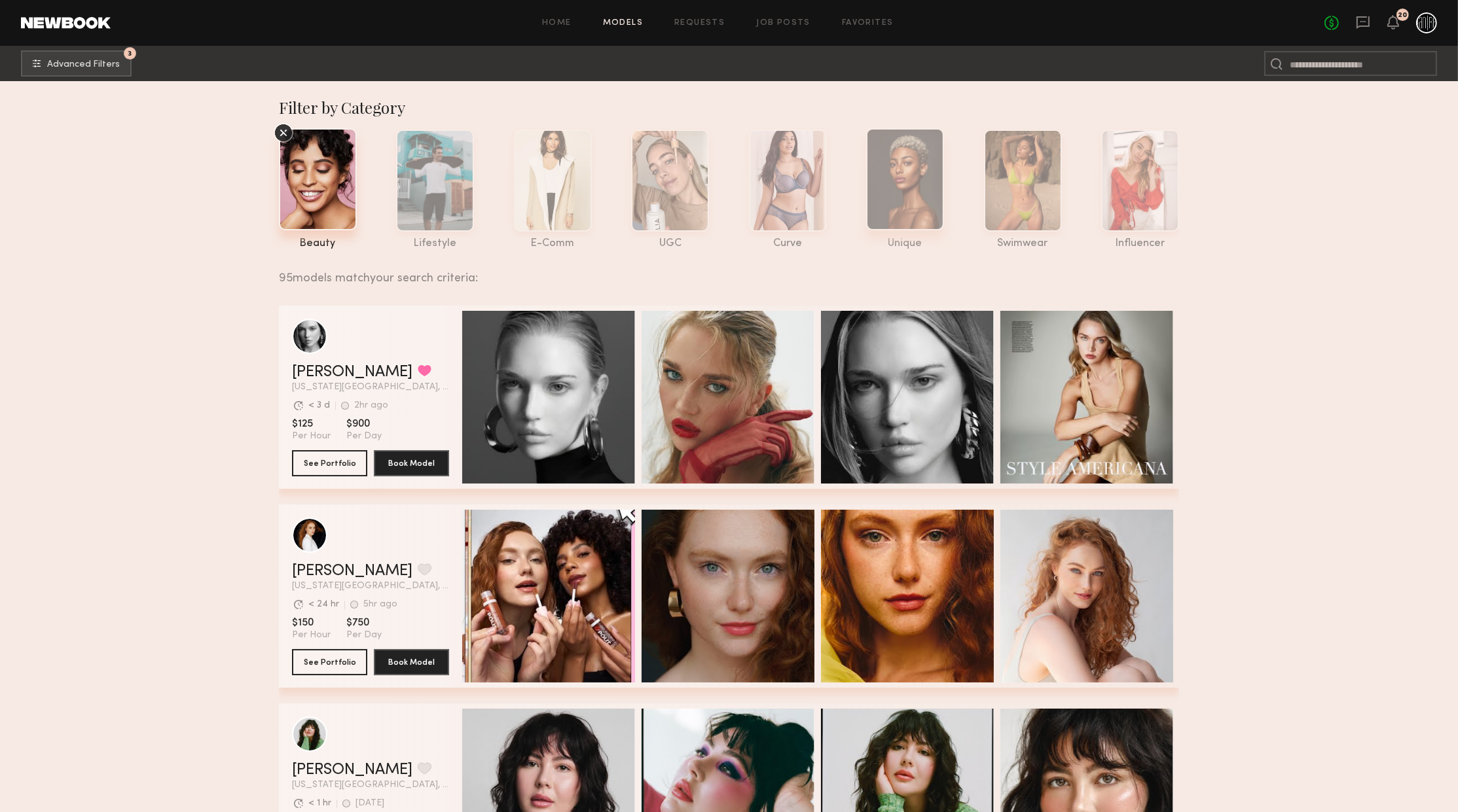
click at [911, 176] on div at bounding box center [905, 179] width 78 height 102
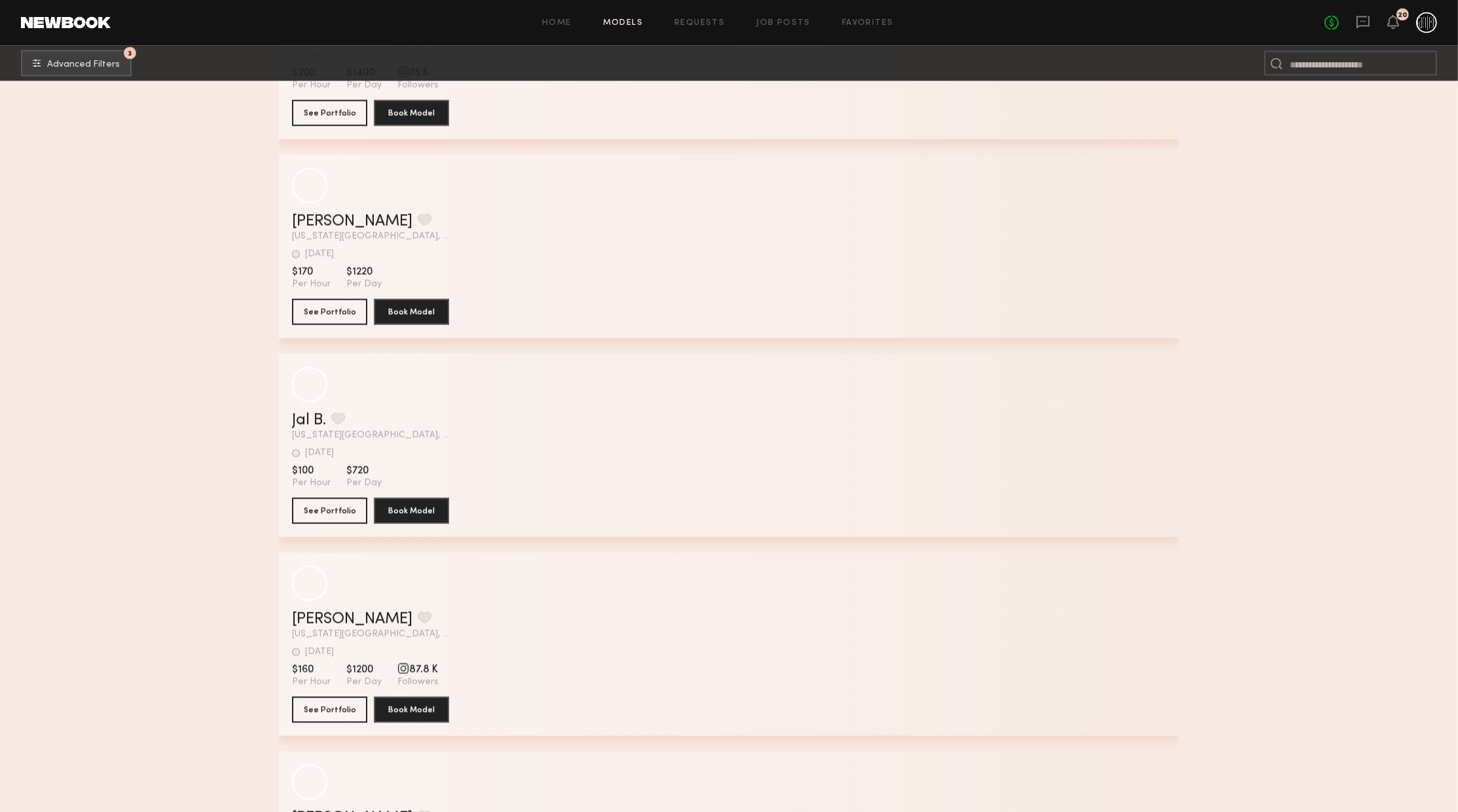
scroll to position [3404, 0]
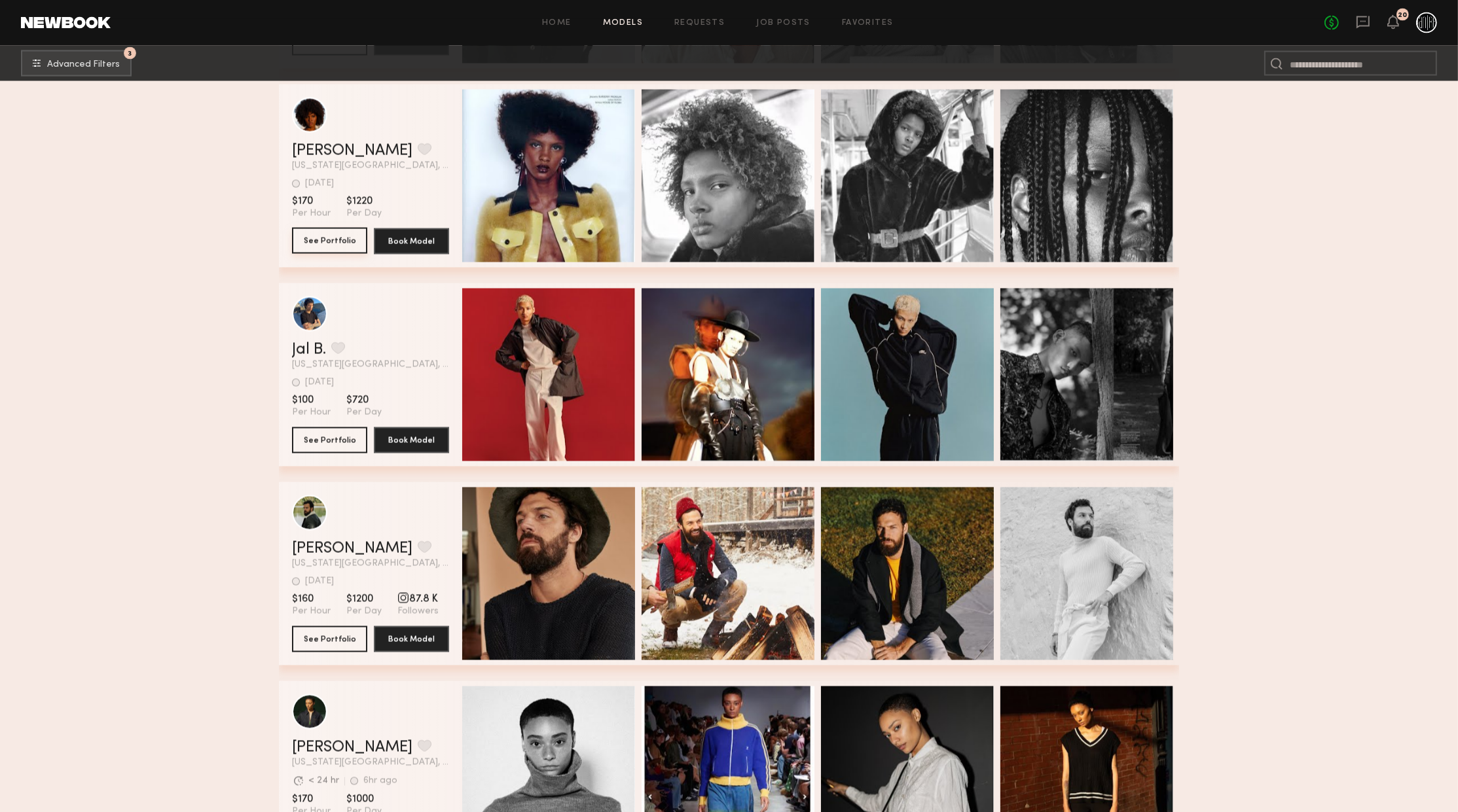
click at [349, 240] on button "See Portfolio" at bounding box center [330, 240] width 75 height 26
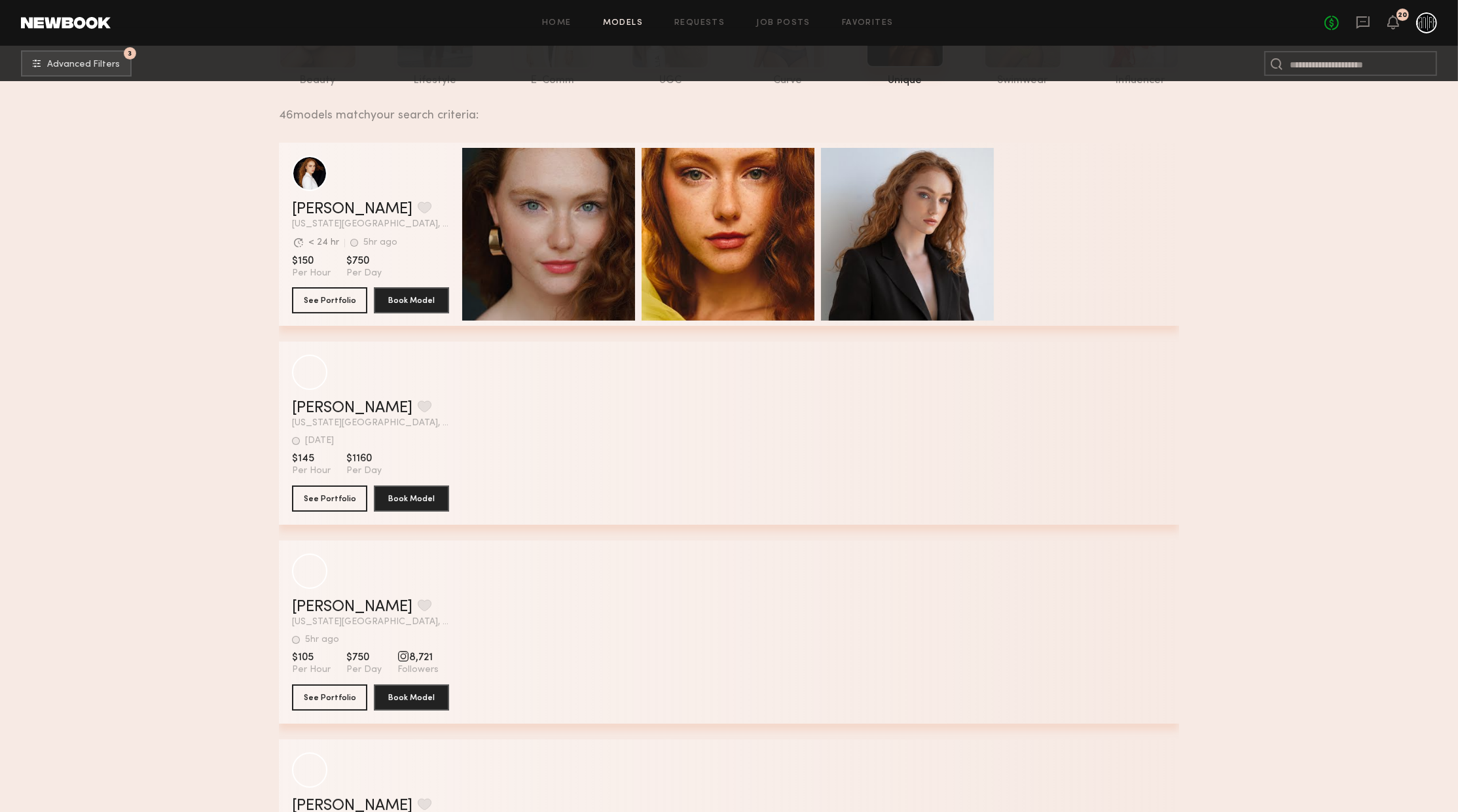
scroll to position [0, 0]
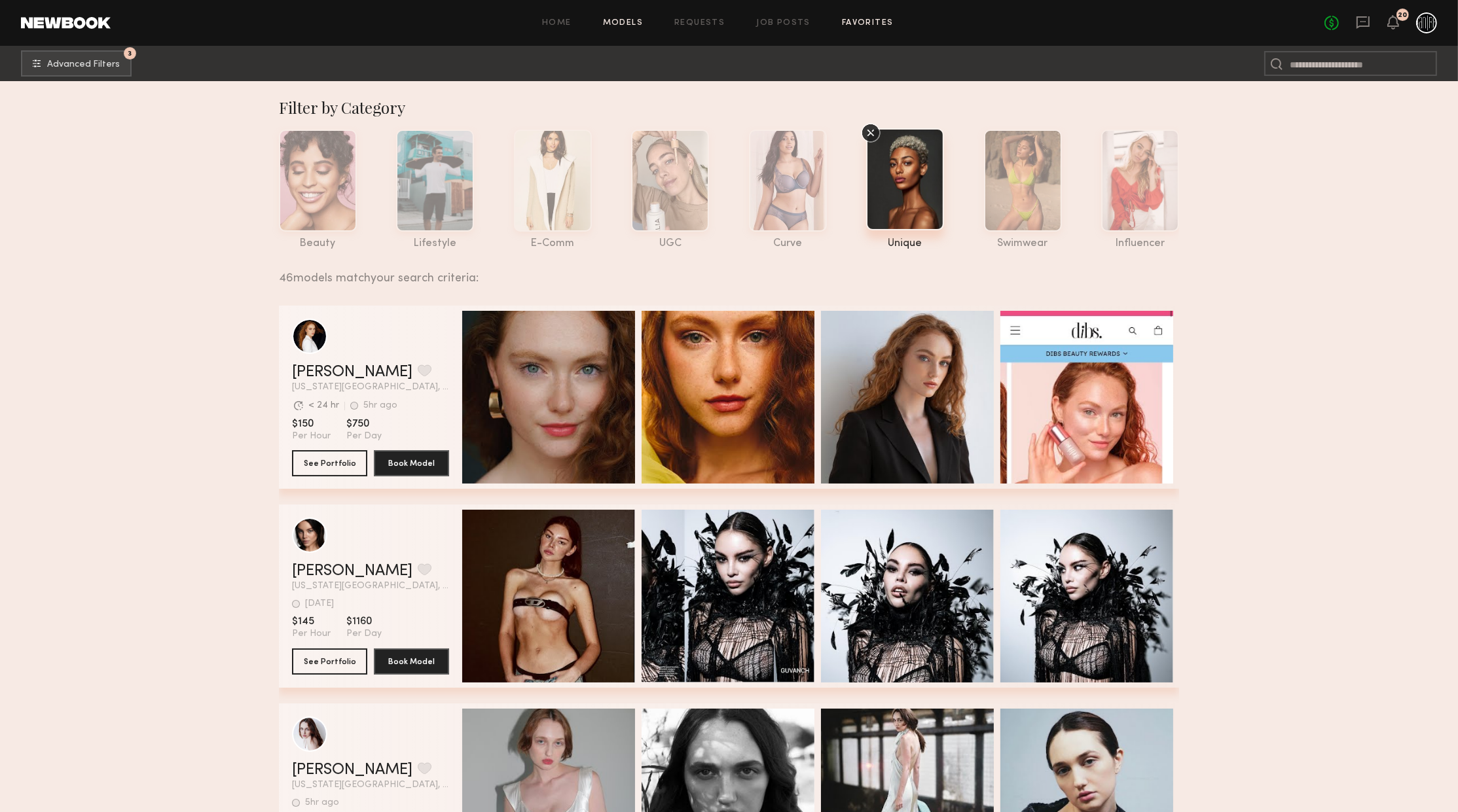
click at [856, 27] on link "Favorites" at bounding box center [868, 23] width 52 height 9
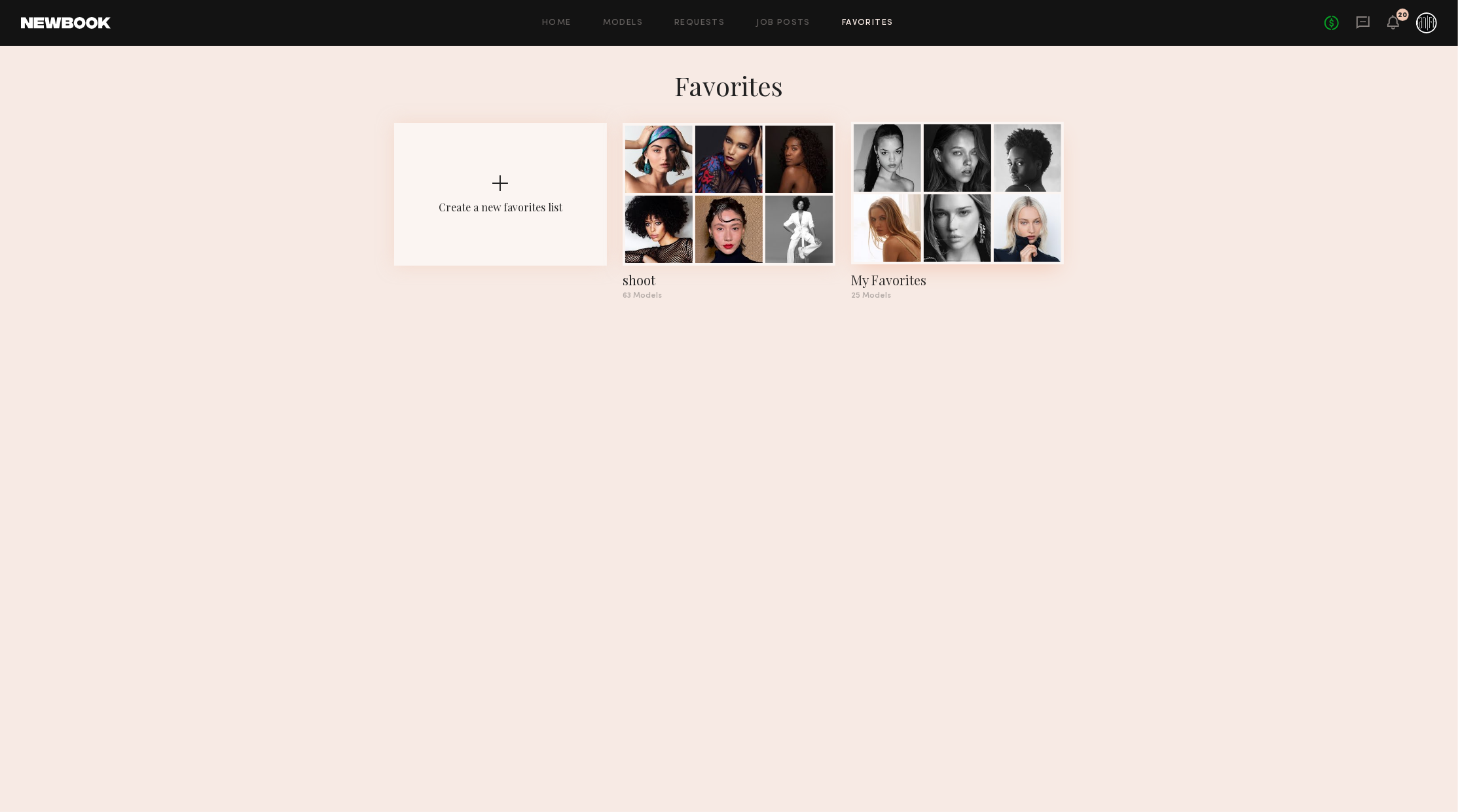
click at [965, 213] on div at bounding box center [957, 228] width 67 height 67
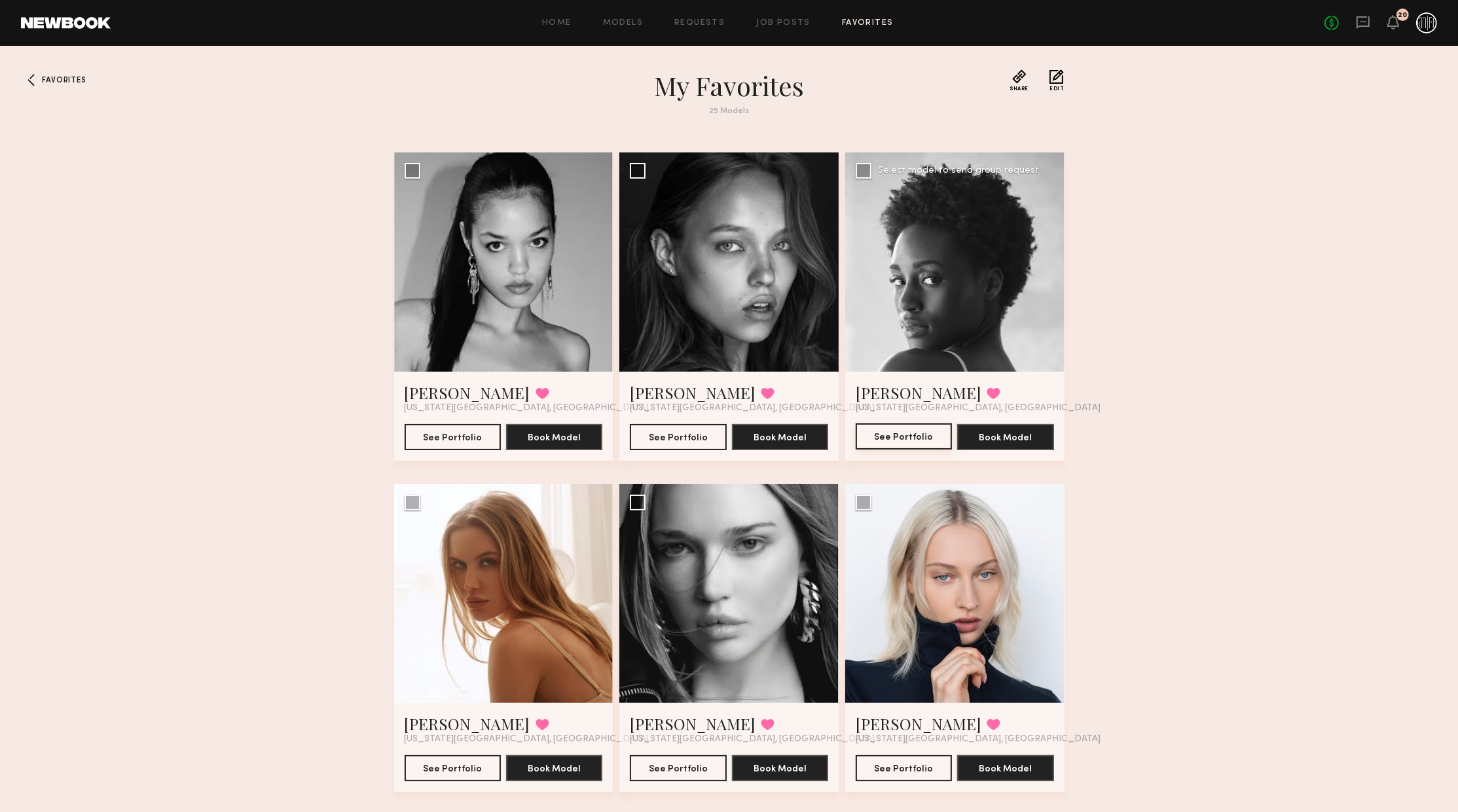
click at [904, 435] on button "See Portfolio" at bounding box center [903, 436] width 96 height 26
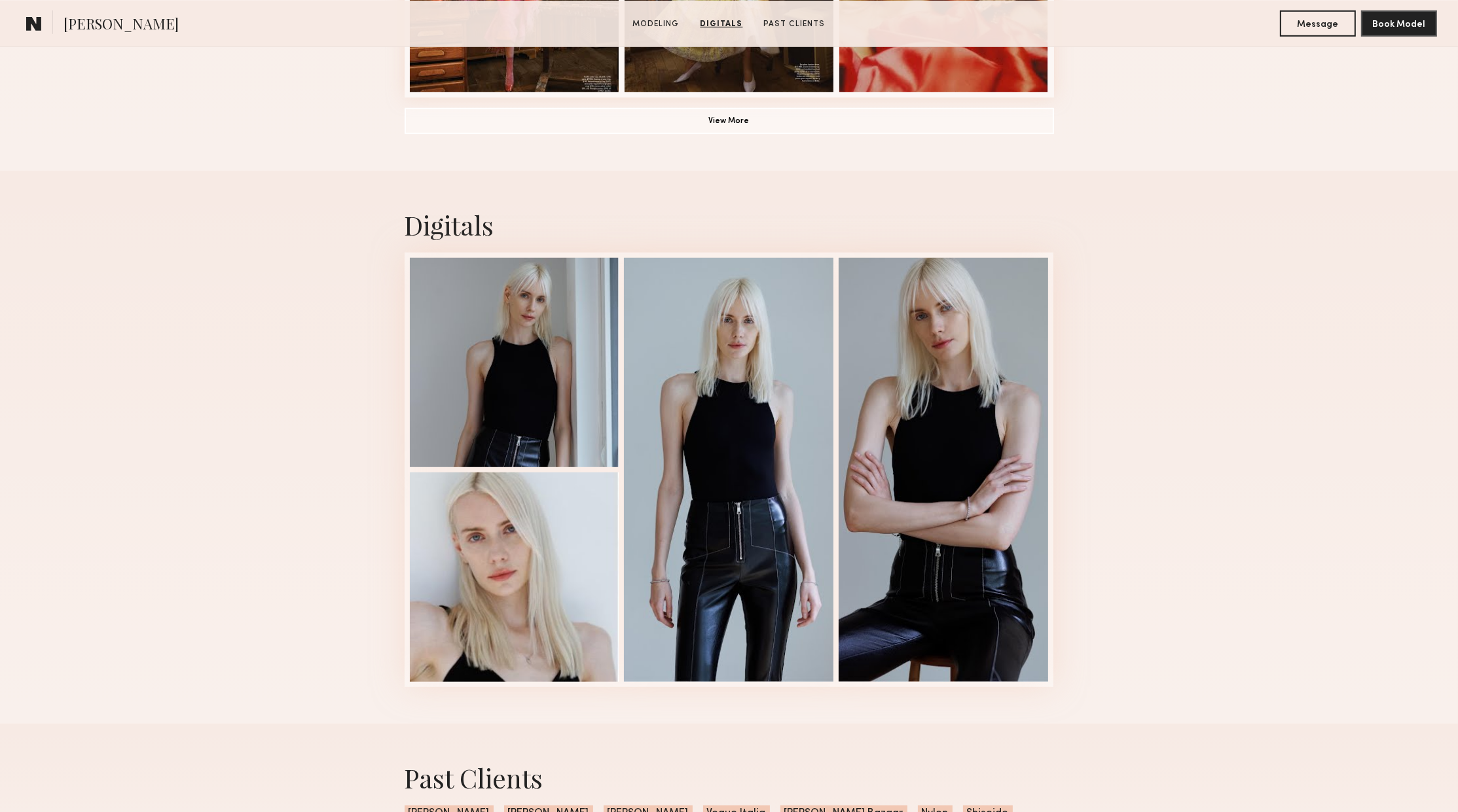
scroll to position [1131, 0]
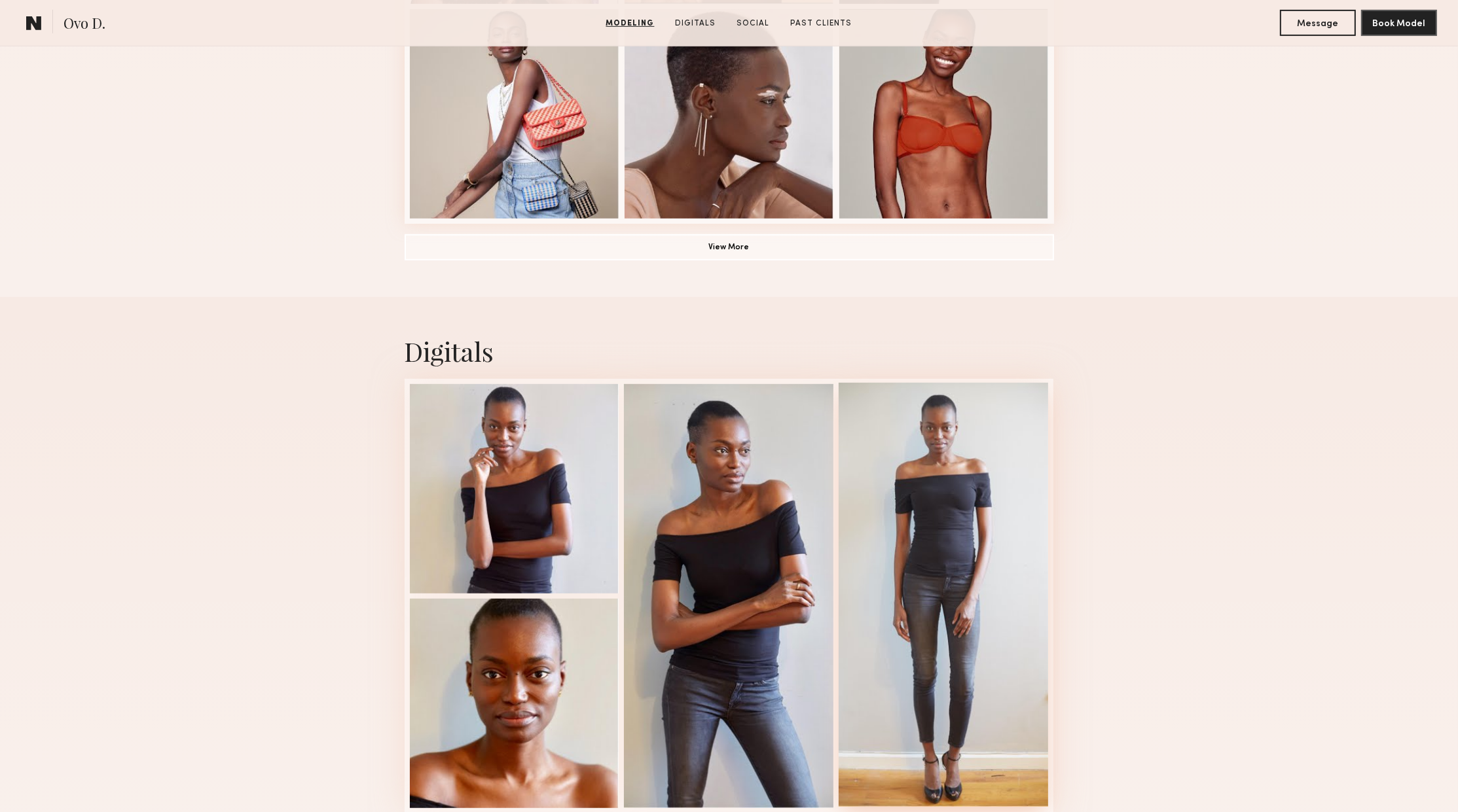
scroll to position [1060, 0]
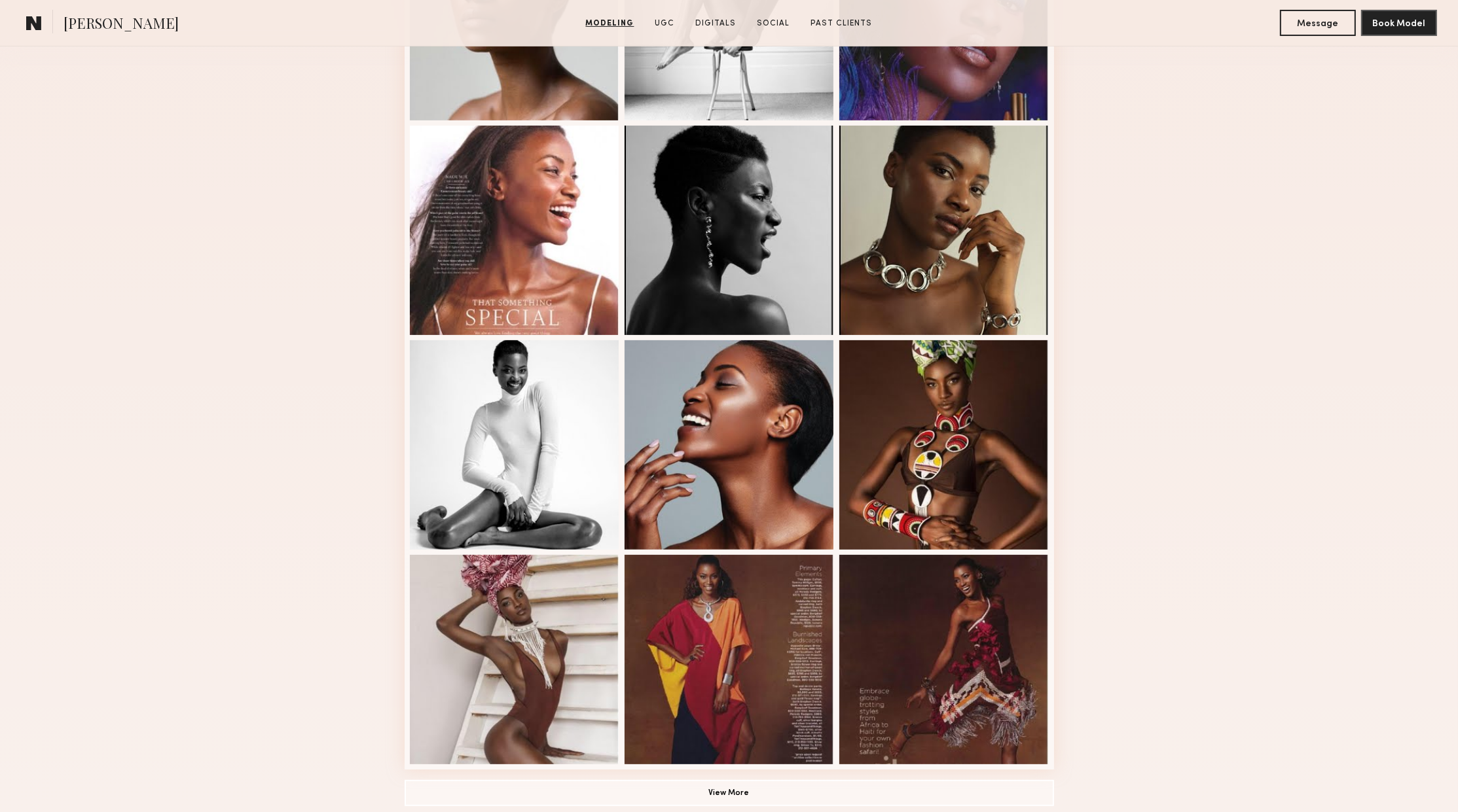
scroll to position [636, 0]
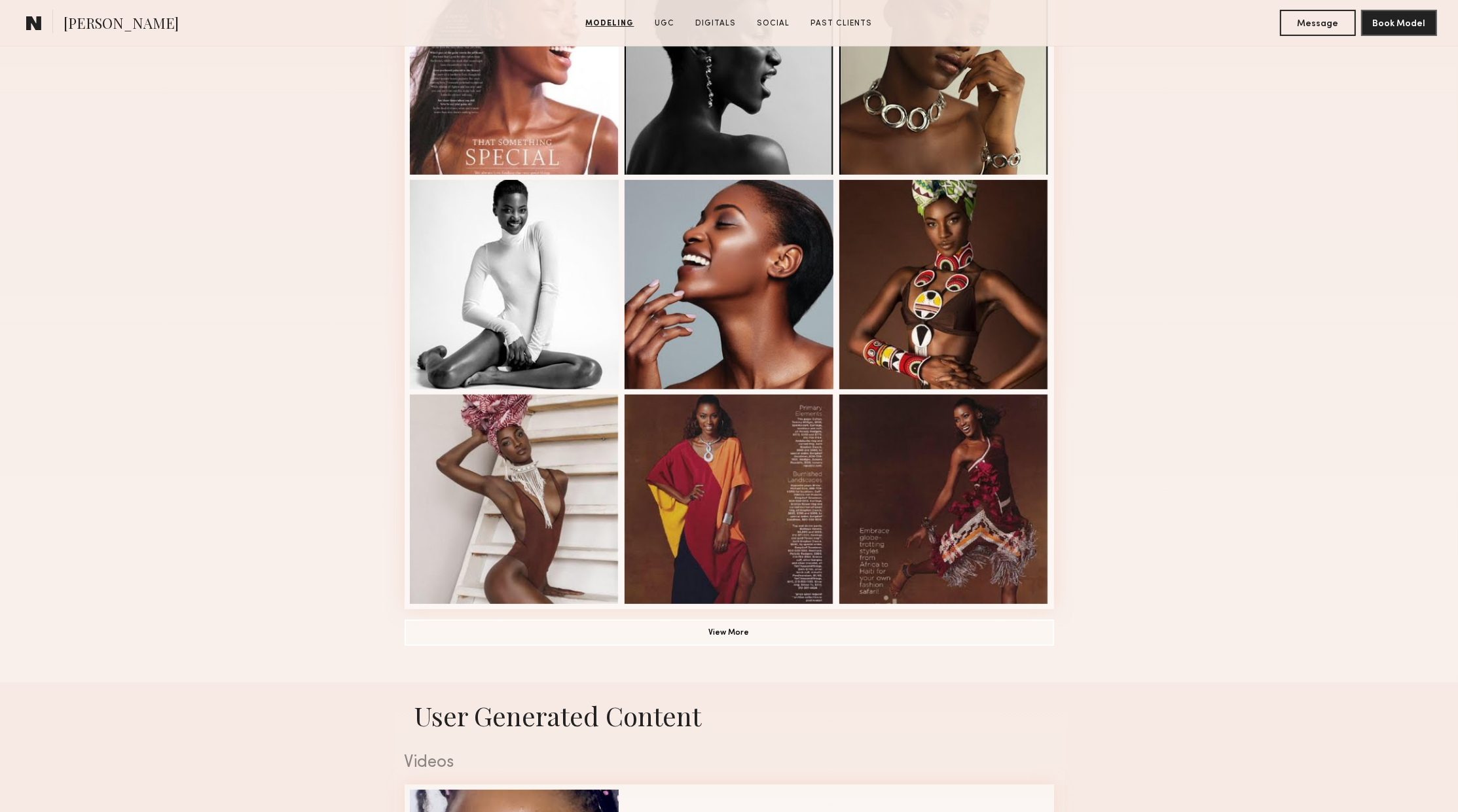
click at [629, 619] on div "Modeling Portfolio View More" at bounding box center [729, 172] width 649 height 1019
click at [630, 627] on button "View More" at bounding box center [729, 632] width 649 height 26
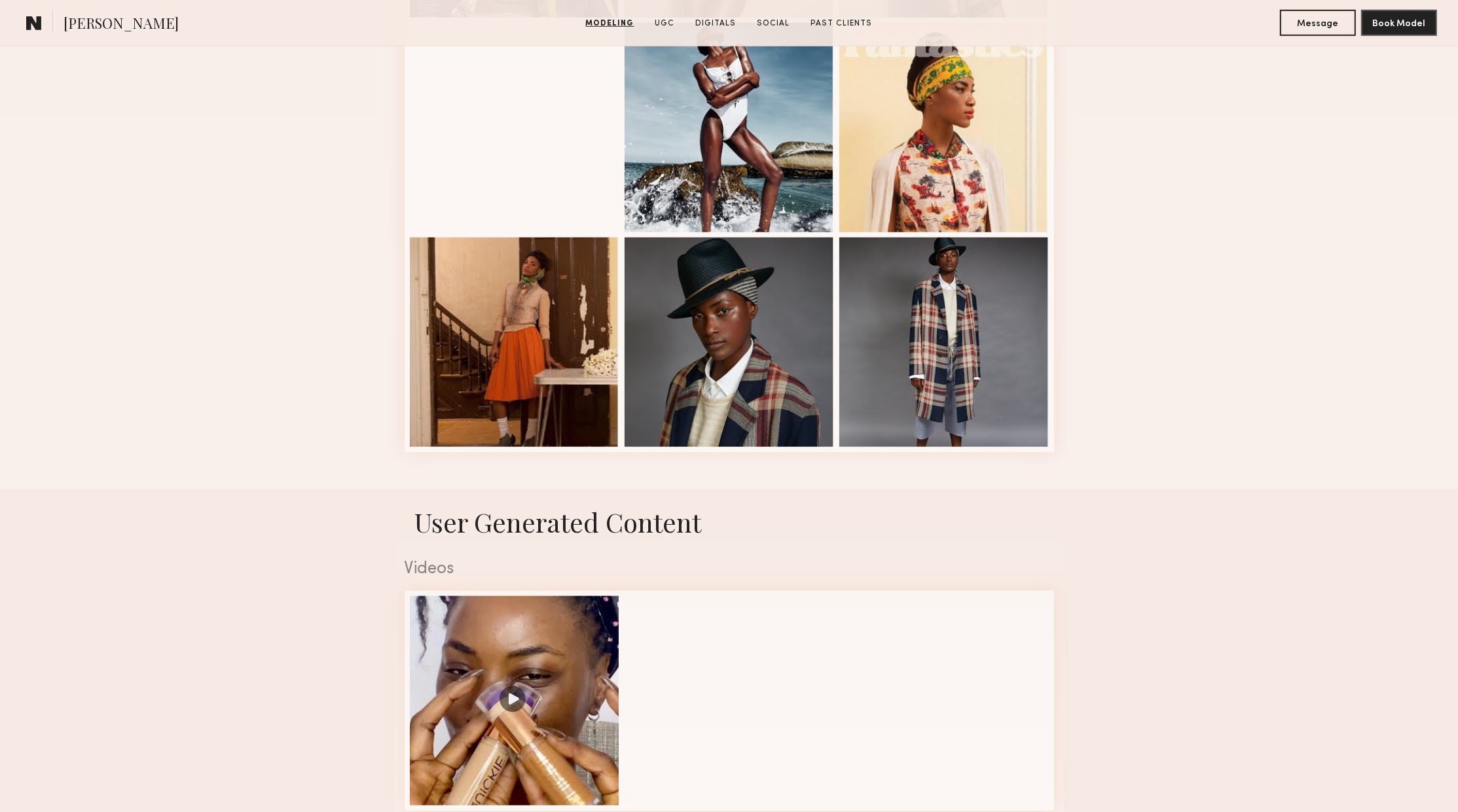
scroll to position [1555, 0]
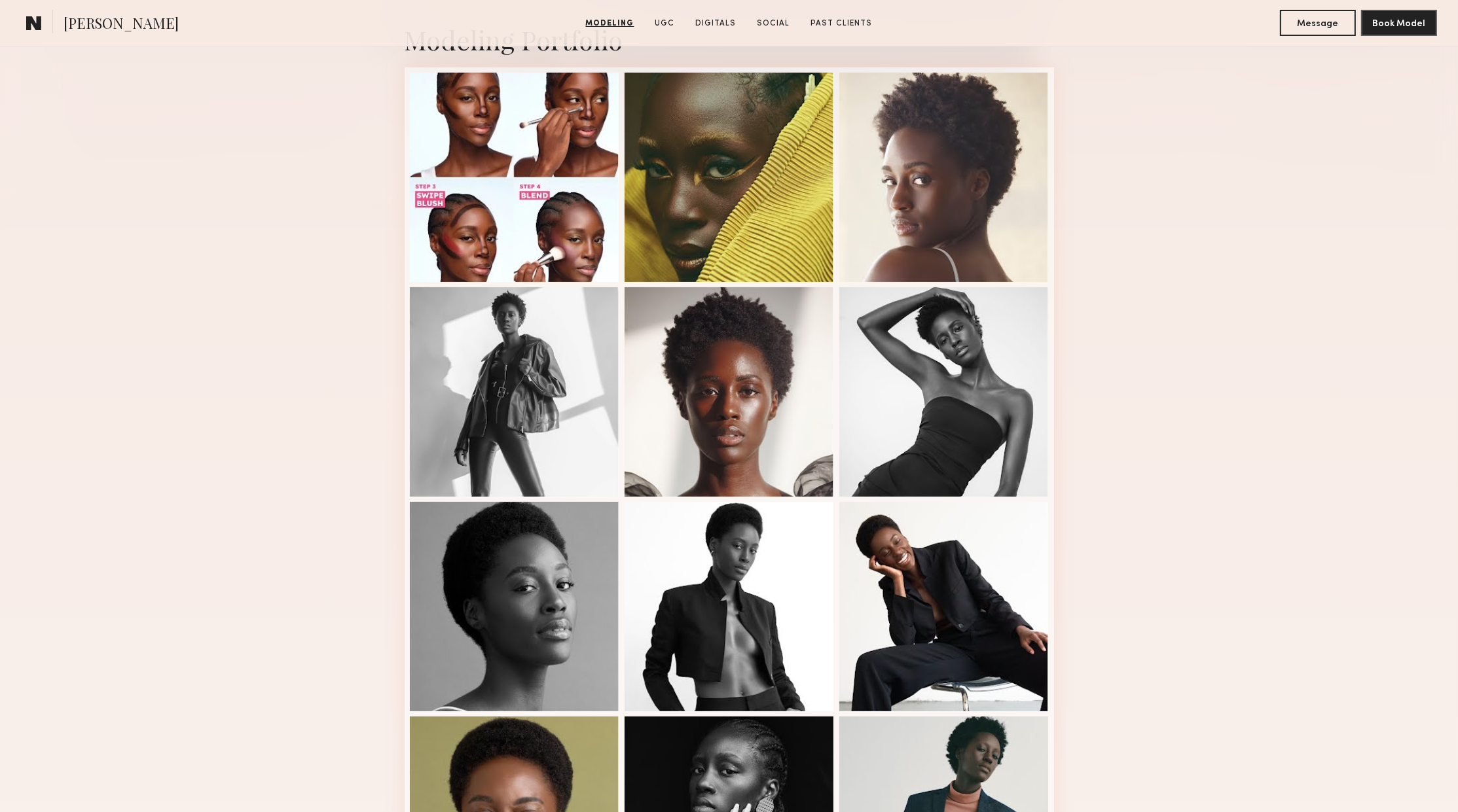
scroll to position [283, 0]
